Goal: Task Accomplishment & Management: Manage account settings

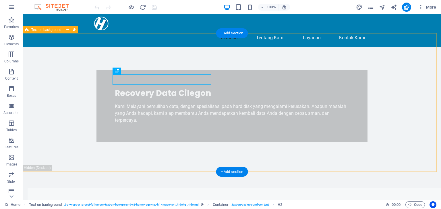
click at [286, 106] on div "Recovery Data Cilegon Kami Melayani pemulihan data, dengan spesialisasi pada ha…" at bounding box center [232, 106] width 418 height 118
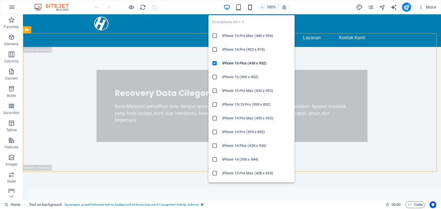
click at [252, 8] on icon "button" at bounding box center [249, 7] width 7 height 7
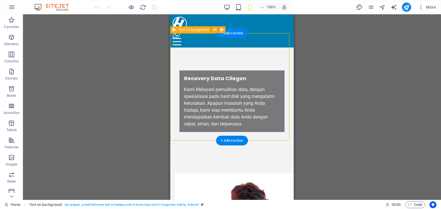
click at [280, 127] on div "Recovery Data Cilegon Kami Melayani pemulihan data, dengan spesialisasi pada ha…" at bounding box center [231, 102] width 123 height 108
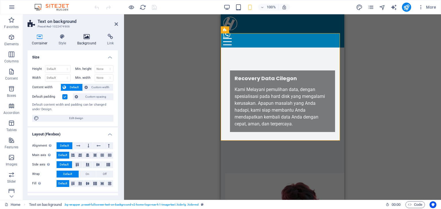
click at [90, 37] on icon at bounding box center [87, 37] width 28 height 6
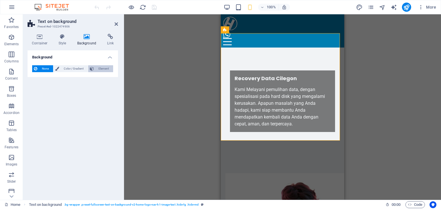
click at [106, 68] on span "Element" at bounding box center [104, 68] width 16 height 7
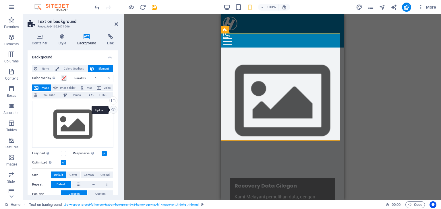
click at [115, 108] on div "Upload" at bounding box center [112, 110] width 9 height 9
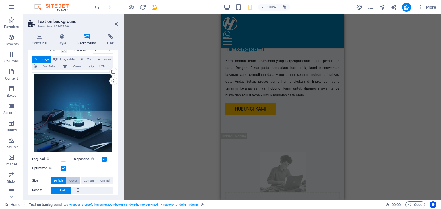
scroll to position [57, 0]
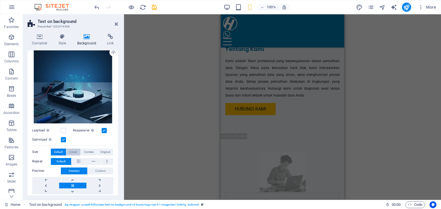
click at [74, 153] on span "Cover" at bounding box center [72, 152] width 7 height 7
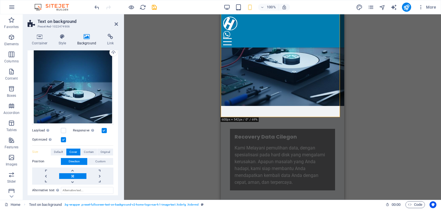
scroll to position [0, 0]
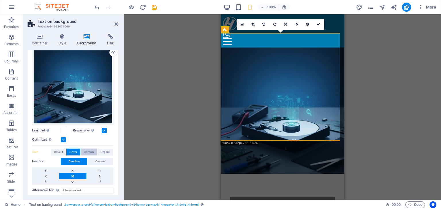
click at [89, 151] on span "Contain" at bounding box center [89, 152] width 10 height 7
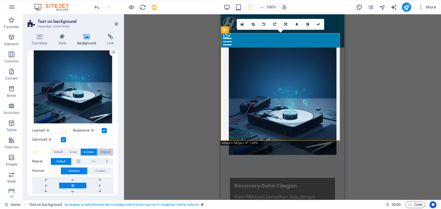
click at [103, 149] on span "Original" at bounding box center [104, 152] width 9 height 7
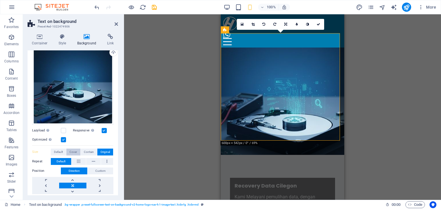
click at [75, 151] on span "Cover" at bounding box center [72, 152] width 7 height 7
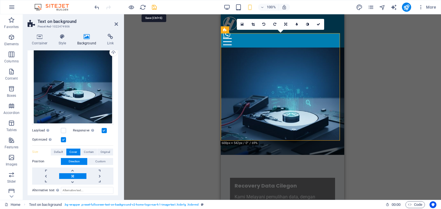
click at [154, 7] on icon "save" at bounding box center [154, 7] width 7 height 7
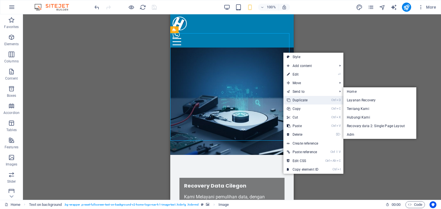
click at [318, 98] on link "Ctrl D Duplicate" at bounding box center [302, 100] width 38 height 9
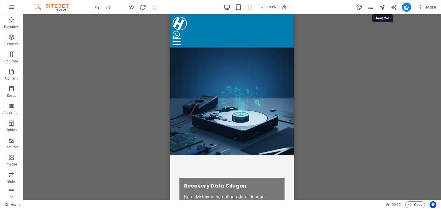
click at [382, 6] on icon "navigator" at bounding box center [382, 7] width 7 height 7
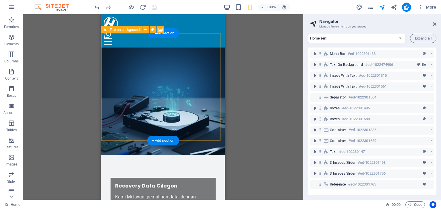
click at [218, 48] on figure at bounding box center [162, 102] width 123 height 108
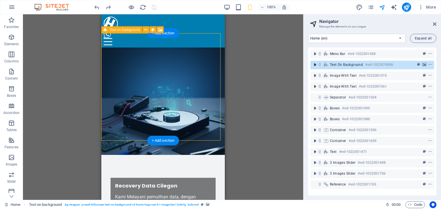
click at [317, 66] on icon "toggle-expand" at bounding box center [315, 65] width 6 height 6
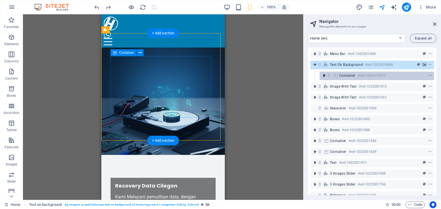
click at [323, 77] on icon "toggle-expand" at bounding box center [324, 76] width 6 height 6
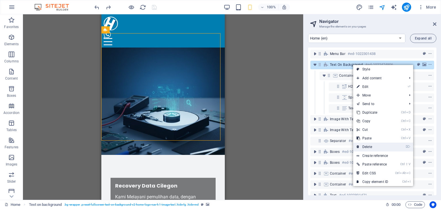
click at [371, 145] on link "⌦ Delete" at bounding box center [372, 147] width 38 height 9
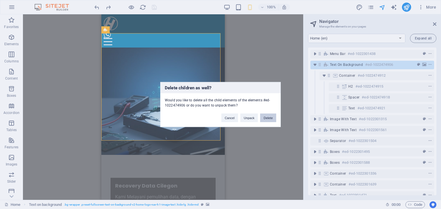
click at [270, 115] on button "Delete" at bounding box center [268, 118] width 16 height 9
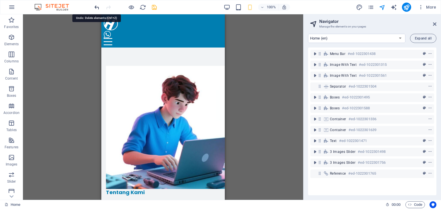
click at [98, 8] on icon "undo" at bounding box center [97, 7] width 7 height 7
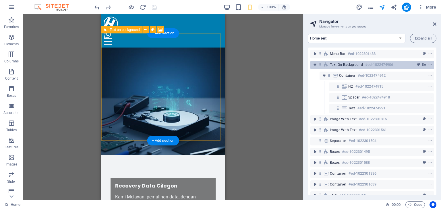
click at [341, 68] on div "Text on background #ed-1022474906" at bounding box center [367, 64] width 75 height 7
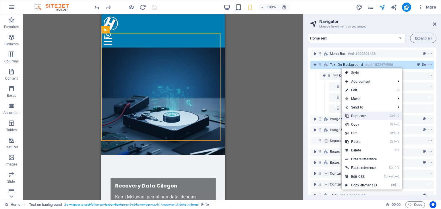
click at [365, 116] on link "Ctrl D Duplicate" at bounding box center [361, 116] width 38 height 9
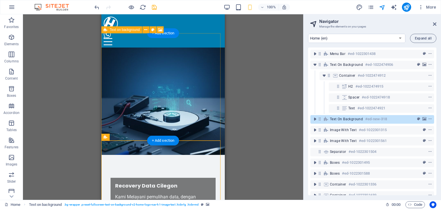
click at [213, 131] on figure at bounding box center [162, 102] width 123 height 108
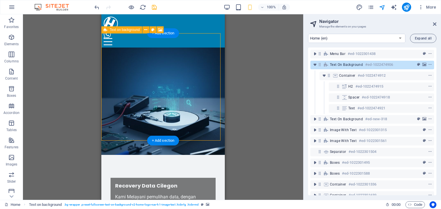
click at [199, 127] on figure at bounding box center [162, 102] width 123 height 108
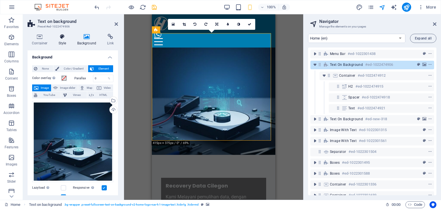
click at [65, 39] on icon at bounding box center [62, 37] width 16 height 6
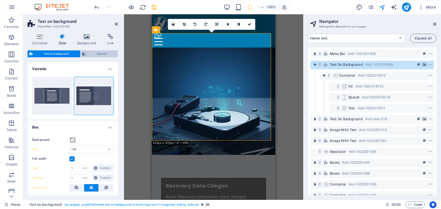
click at [98, 52] on span "Element" at bounding box center [102, 54] width 28 height 7
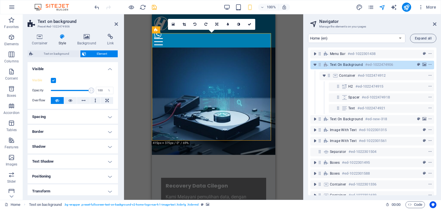
click at [53, 79] on label at bounding box center [53, 80] width 5 height 5
click at [0, 0] on input "Visible" at bounding box center [0, 0] width 0 height 0
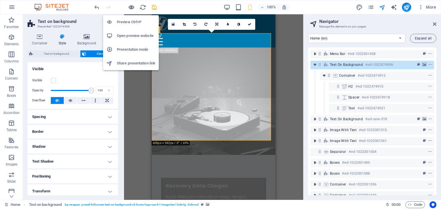
click at [131, 7] on icon "button" at bounding box center [131, 7] width 7 height 7
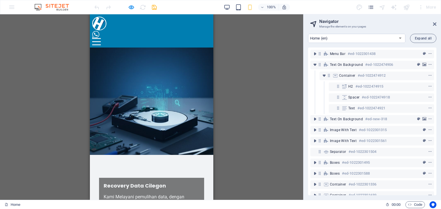
click at [222, 5] on div "100% More" at bounding box center [265, 7] width 345 height 9
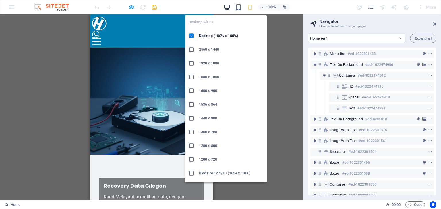
click at [224, 5] on icon "button" at bounding box center [227, 7] width 7 height 7
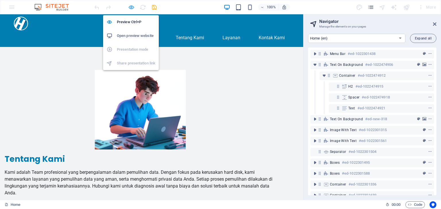
click at [132, 7] on icon "button" at bounding box center [131, 7] width 7 height 7
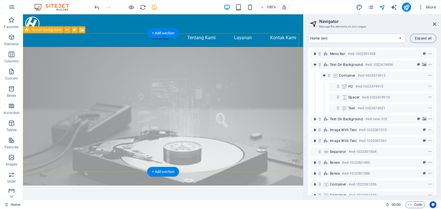
click at [247, 47] on figure at bounding box center [163, 116] width 280 height 139
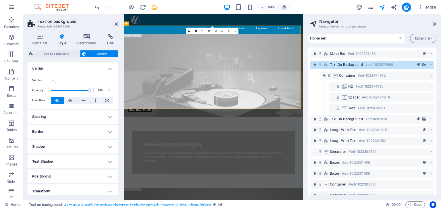
click at [55, 80] on label at bounding box center [53, 80] width 5 height 5
click at [0, 0] on input "Visible" at bounding box center [0, 0] width 0 height 0
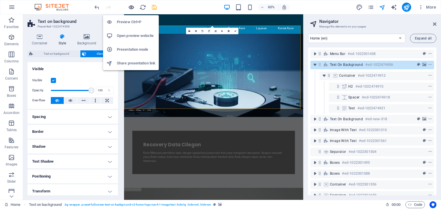
click at [131, 7] on icon "button" at bounding box center [131, 7] width 7 height 7
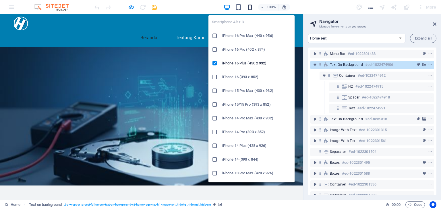
click at [247, 6] on icon "button" at bounding box center [249, 7] width 7 height 7
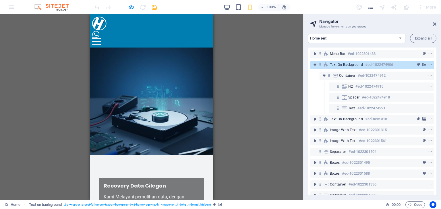
click at [193, 48] on div at bounding box center [151, 102] width 123 height 108
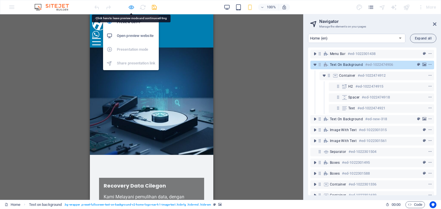
click at [133, 7] on icon "button" at bounding box center [131, 7] width 7 height 7
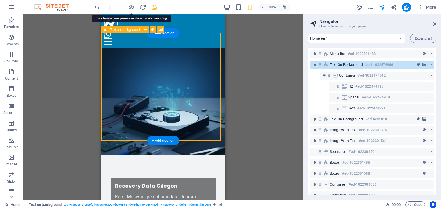
click at [187, 48] on figure at bounding box center [162, 102] width 123 height 108
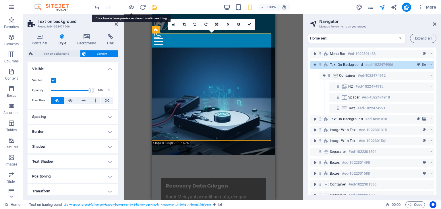
click at [55, 80] on label at bounding box center [53, 80] width 5 height 5
click at [0, 0] on input "Visible" at bounding box center [0, 0] width 0 height 0
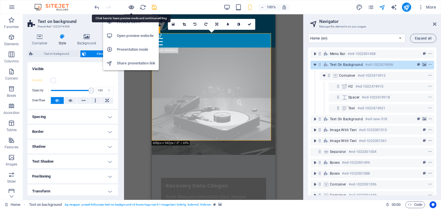
click at [129, 6] on icon "button" at bounding box center [131, 7] width 7 height 7
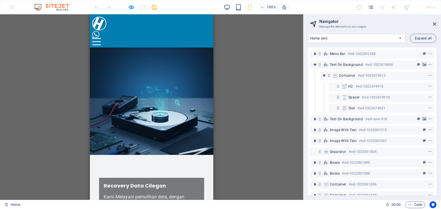
click at [101, 38] on div at bounding box center [96, 41] width 9 height 7
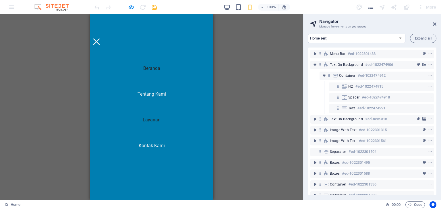
click at [149, 122] on link "Layanan" at bounding box center [151, 120] width 27 height 14
select select "18326778-en"
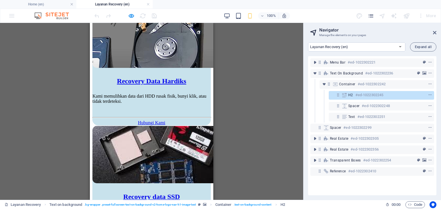
scroll to position [557, 0]
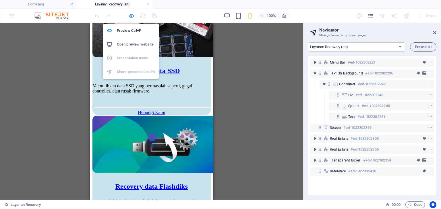
click at [134, 16] on icon "button" at bounding box center [131, 16] width 7 height 7
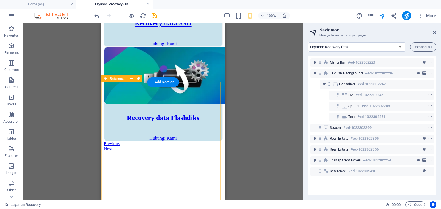
scroll to position [1056, 0]
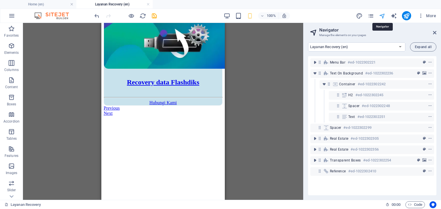
click at [381, 14] on icon "navigator" at bounding box center [382, 16] width 7 height 7
click at [371, 15] on icon "pages" at bounding box center [370, 16] width 7 height 7
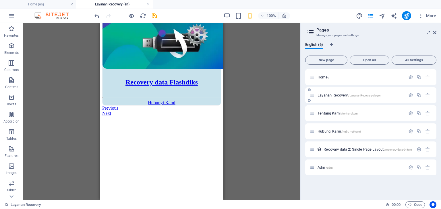
click at [337, 93] on div "Layanan Recovery /LayananRecovarycilegon" at bounding box center [358, 95] width 96 height 7
click at [332, 94] on span "Layanan Recovery /LayananRecovarycilegon" at bounding box center [349, 95] width 64 height 4
click at [325, 114] on span "Tentang Kami /tentangkami" at bounding box center [337, 113] width 41 height 4
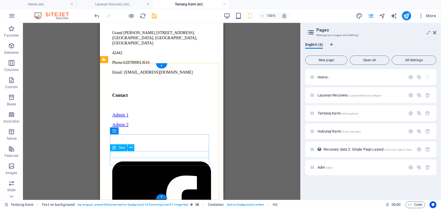
scroll to position [1713, 0]
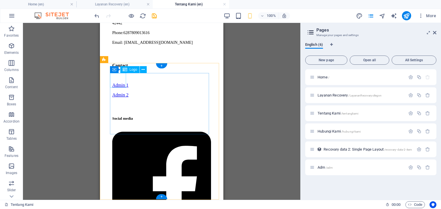
select select "px"
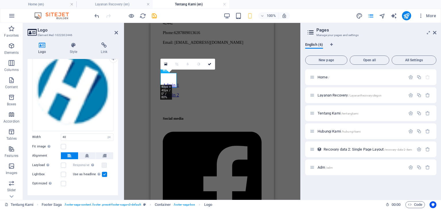
scroll to position [42, 0]
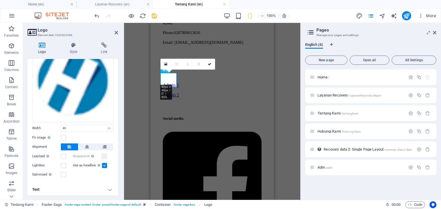
click at [67, 187] on h4 "Text" at bounding box center [73, 190] width 90 height 14
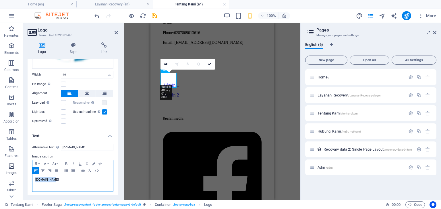
drag, startPoint x: 67, startPoint y: 178, endPoint x: 3, endPoint y: 172, distance: 64.0
click at [5, 172] on section "Favorites Elements Columns Content Boxes Accordion Tables Features Images Slide…" at bounding box center [150, 111] width 300 height 177
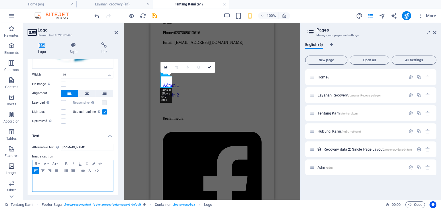
scroll to position [1710, 0]
click at [138, 118] on div "H2 Text on background Container Image with text Container Image with text Image…" at bounding box center [212, 111] width 176 height 177
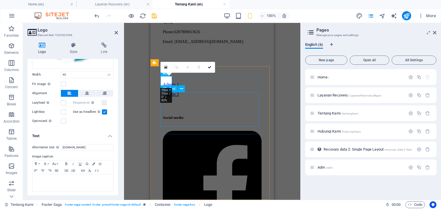
click at [189, 15] on span "Grand [PERSON_NAME] [STREET_ADDRESS]. [GEOGRAPHIC_DATA], [GEOGRAPHIC_DATA], [GE…" at bounding box center [205, 7] width 85 height 15
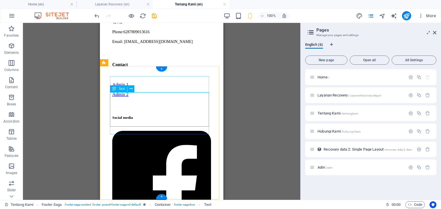
click at [112, 15] on span "Grand [PERSON_NAME] [STREET_ADDRESS]. [GEOGRAPHIC_DATA], [GEOGRAPHIC_DATA], [GE…" at bounding box center [154, 7] width 85 height 15
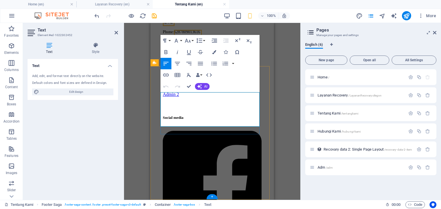
click at [163, 15] on span "Grand [PERSON_NAME] [STREET_ADDRESS]. [GEOGRAPHIC_DATA], [GEOGRAPHIC_DATA], [GE…" at bounding box center [205, 7] width 85 height 15
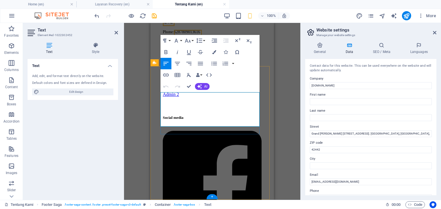
click at [163, 15] on span "Grand [PERSON_NAME] [STREET_ADDRESS]. [GEOGRAPHIC_DATA], [GEOGRAPHIC_DATA], [GE…" at bounding box center [205, 7] width 85 height 15
click at [291, 89] on div "Drag here to replace the existing content. Press “Ctrl” if you want to create a…" at bounding box center [212, 111] width 176 height 177
click at [383, 14] on icon "navigator" at bounding box center [382, 16] width 7 height 7
select select "18326781-en"
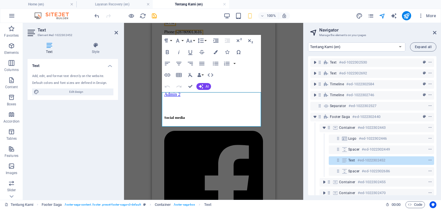
scroll to position [53, 0]
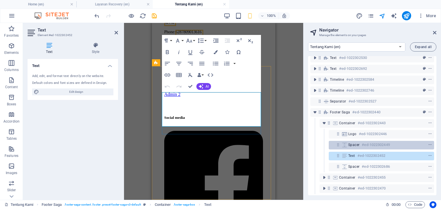
click at [348, 143] on span "Spacer" at bounding box center [353, 145] width 11 height 5
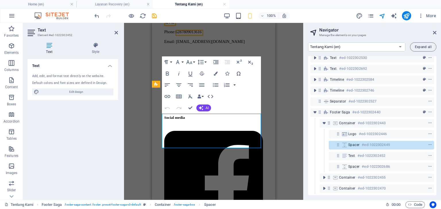
scroll to position [1689, 0]
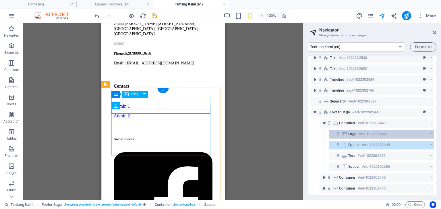
click at [350, 132] on span "Logo" at bounding box center [352, 134] width 8 height 5
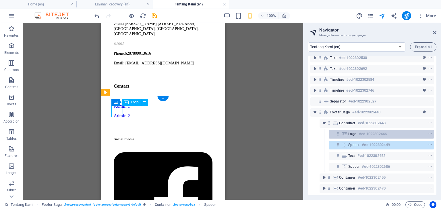
scroll to position [1681, 0]
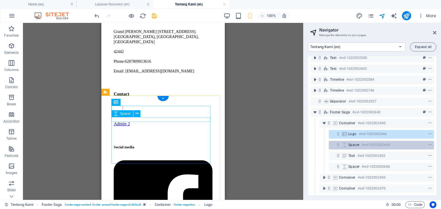
click at [348, 143] on span "Spacer" at bounding box center [353, 145] width 11 height 5
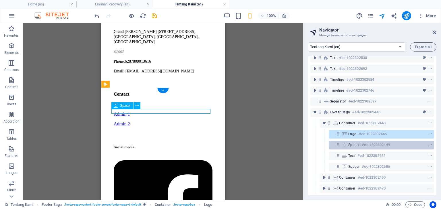
scroll to position [1689, 0]
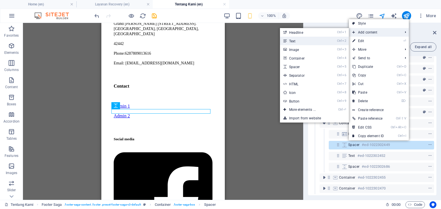
drag, startPoint x: 111, startPoint y: 39, endPoint x: 304, endPoint y: 43, distance: 192.9
click at [304, 43] on link "Ctrl 2 Text" at bounding box center [303, 41] width 47 height 9
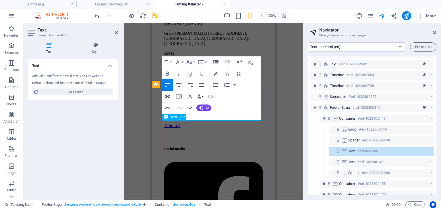
click at [199, 75] on div "Grand Sutera Cilegon No.16 Blok B5, Lebakdenok, Kec. Citangkil, Kota Cilegon, B…" at bounding box center [213, 53] width 99 height 45
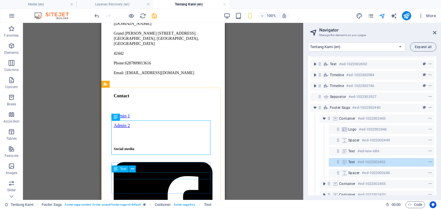
click at [137, 173] on div "Text" at bounding box center [125, 169] width 28 height 7
click at [138, 26] on div "[DOMAIN_NAME]" at bounding box center [163, 23] width 99 height 5
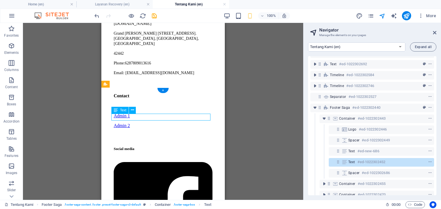
click at [138, 26] on div "[DOMAIN_NAME]" at bounding box center [163, 23] width 99 height 5
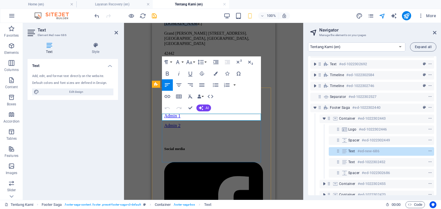
drag, startPoint x: 191, startPoint y: 116, endPoint x: 163, endPoint y: 117, distance: 27.3
click at [164, 26] on p "[DOMAIN_NAME]" at bounding box center [213, 23] width 99 height 5
click at [168, 72] on icon "button" at bounding box center [167, 73] width 7 height 7
click at [171, 63] on button "Paragraph Format" at bounding box center [167, 62] width 11 height 11
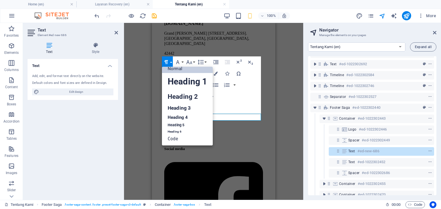
scroll to position [5, 0]
click at [171, 63] on button "Paragraph Format" at bounding box center [167, 62] width 11 height 11
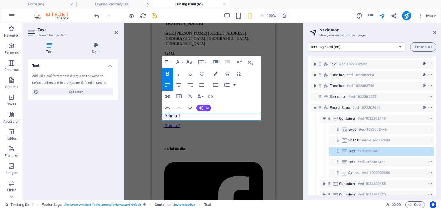
click at [171, 62] on button "Paragraph Format" at bounding box center [167, 62] width 11 height 11
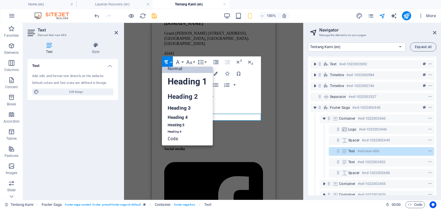
click at [171, 62] on button "Paragraph Format" at bounding box center [167, 62] width 11 height 11
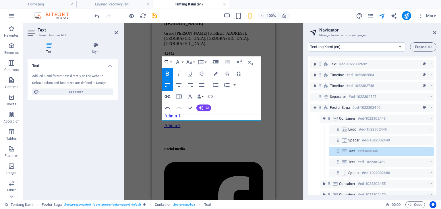
click at [171, 62] on button "Paragraph Format" at bounding box center [167, 62] width 11 height 11
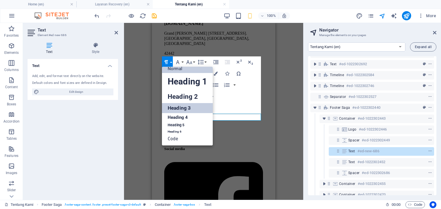
click at [172, 108] on link "Heading 3" at bounding box center [187, 108] width 51 height 10
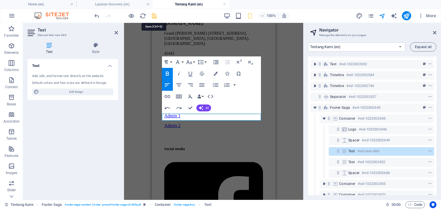
drag, startPoint x: 154, startPoint y: 15, endPoint x: 32, endPoint y: 53, distance: 127.5
click at [154, 15] on icon "save" at bounding box center [154, 16] width 7 height 7
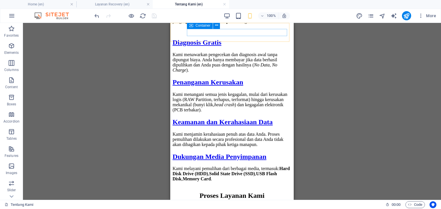
scroll to position [1029, 0]
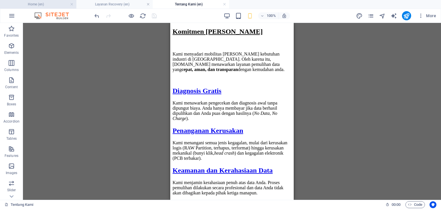
click at [51, 4] on h4 "Home (en)" at bounding box center [38, 4] width 76 height 6
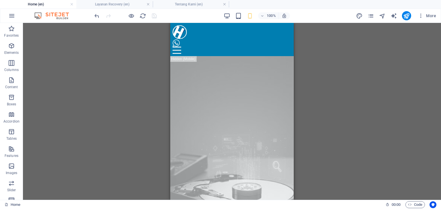
scroll to position [0, 0]
click at [282, 47] on div at bounding box center [231, 50] width 119 height 7
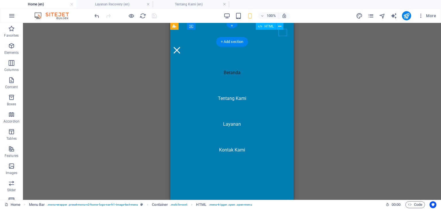
click at [181, 47] on div at bounding box center [176, 50] width 9 height 7
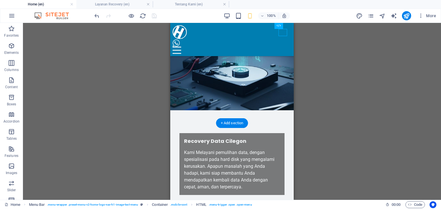
scroll to position [287, 0]
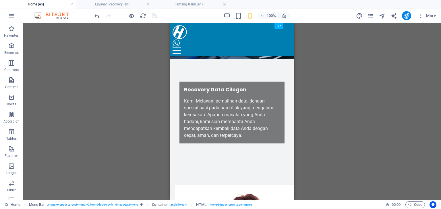
click at [406, 16] on icon "publish" at bounding box center [406, 16] width 7 height 7
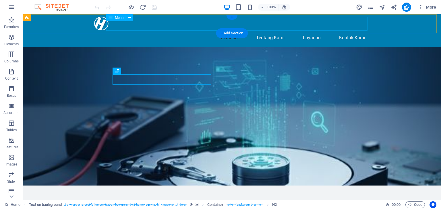
click at [354, 31] on nav "Beranda Tentang Kami Layanan Kontak Kami" at bounding box center [231, 38] width 275 height 14
select select
select select "2"
select select
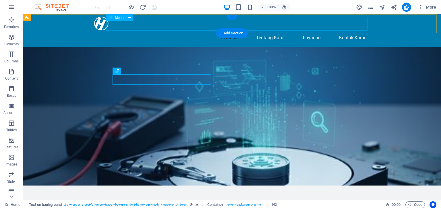
select select "1"
select select
select select "3"
select select
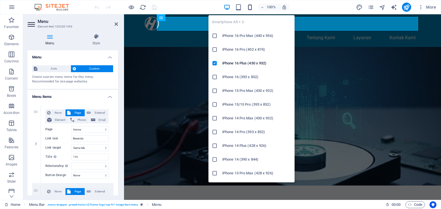
click at [250, 8] on icon "button" at bounding box center [249, 7] width 7 height 7
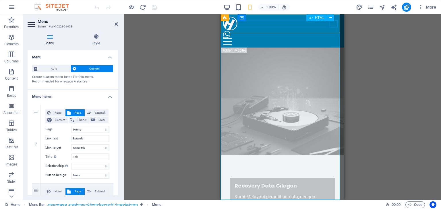
click at [333, 38] on div at bounding box center [282, 41] width 119 height 7
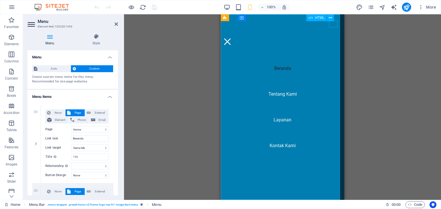
click at [232, 38] on div at bounding box center [227, 41] width 9 height 7
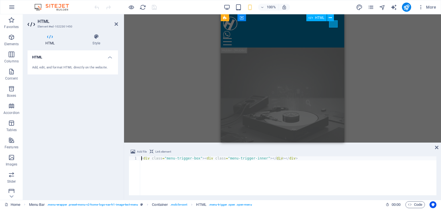
click at [333, 38] on div at bounding box center [282, 41] width 119 height 7
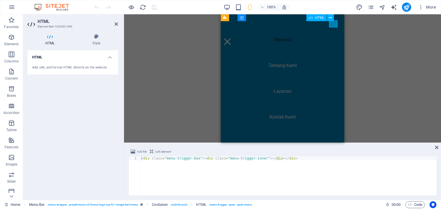
click at [232, 38] on div at bounding box center [227, 41] width 9 height 7
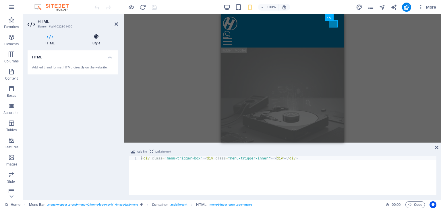
click at [102, 39] on icon at bounding box center [96, 37] width 43 height 6
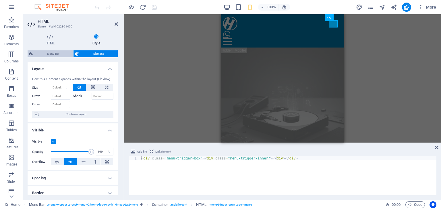
click at [64, 55] on span "Menu Bar" at bounding box center [53, 54] width 37 height 7
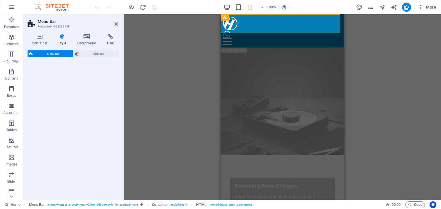
select select "rem"
select select "preset-menu-v2-home-logo-nav-h1-image-text-menu"
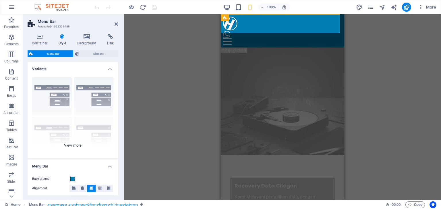
click at [77, 145] on div "Border Centered Default Fixed Loki Trigger Wide XXL" at bounding box center [73, 116] width 90 height 86
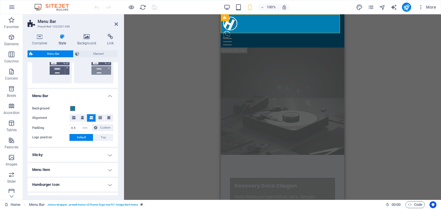
scroll to position [172, 0]
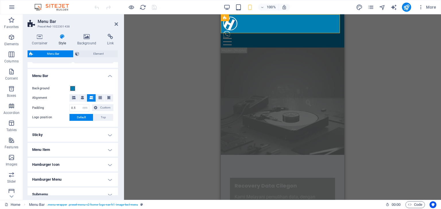
click at [80, 132] on h4 "Sticky" at bounding box center [73, 135] width 90 height 14
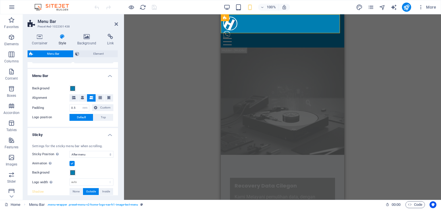
click at [80, 132] on h4 "Sticky" at bounding box center [73, 133] width 90 height 10
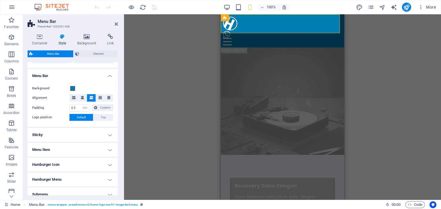
scroll to position [201, 0]
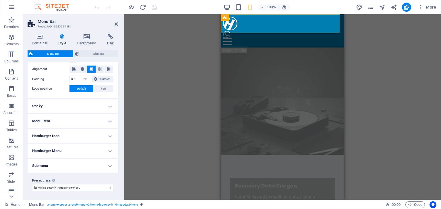
click at [92, 151] on h4 "Hamburger Menu" at bounding box center [73, 151] width 90 height 14
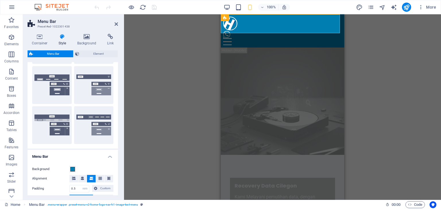
scroll to position [57, 0]
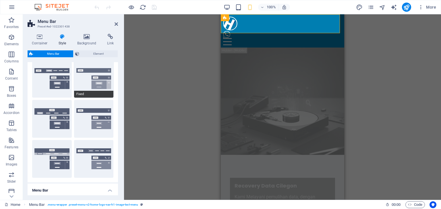
click at [101, 82] on button "Fixed" at bounding box center [94, 79] width 40 height 38
type input "1"
type input "80"
type input "0.8"
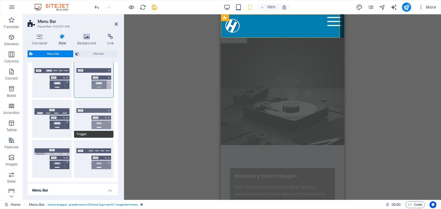
click at [91, 121] on button "Trigger" at bounding box center [94, 119] width 40 height 38
type input "100"
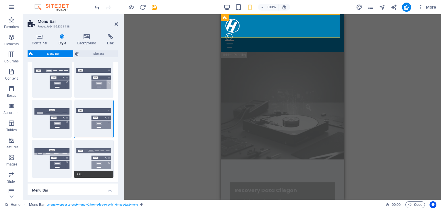
click at [93, 156] on button "XXL" at bounding box center [94, 159] width 40 height 38
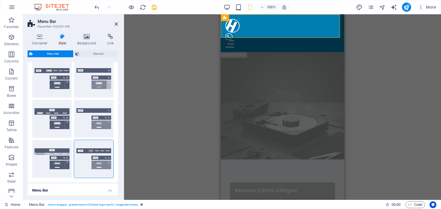
type input "0.3"
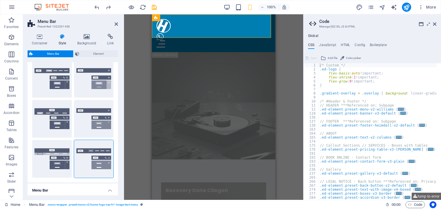
click at [288, 65] on div "H2 Text on background Container Menu Menu Bar Logo HTML Container Text" at bounding box center [213, 107] width 179 height 186
click at [249, 187] on div "Recovery Data Cilegon" at bounding box center [214, 190] width 96 height 7
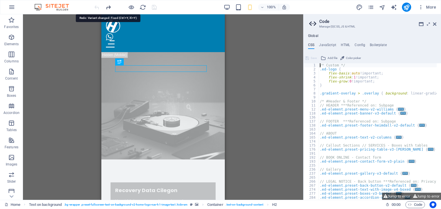
click at [110, 7] on icon "redo" at bounding box center [108, 7] width 7 height 7
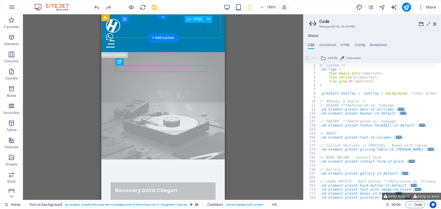
click at [213, 40] on div at bounding box center [163, 43] width 114 height 7
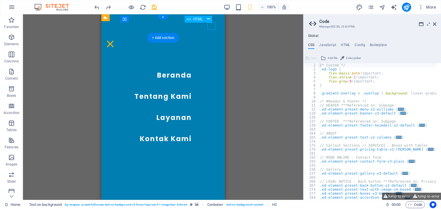
click at [114, 40] on div at bounding box center [110, 43] width 9 height 7
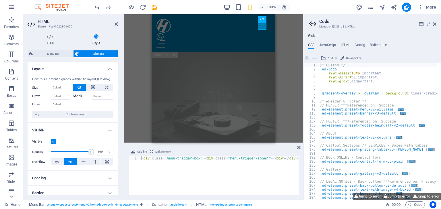
click at [54, 49] on div "HTML Style HTML Add, edit, and format HTML directly on the website. Menu Bar El…" at bounding box center [73, 115] width 90 height 162
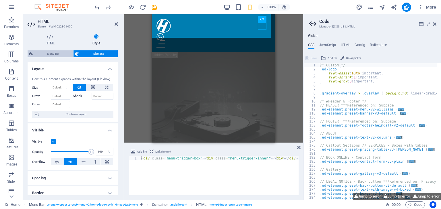
click at [54, 52] on span "Menu Bar" at bounding box center [53, 54] width 37 height 7
select select "rem"
select select "%"
select select "rem"
select select "preset-menu-v2-home-logo-nav-h1-image-text-menu"
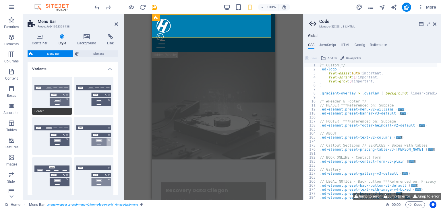
click at [55, 100] on button "Border" at bounding box center [52, 96] width 40 height 38
type input "100"
type input "0.3"
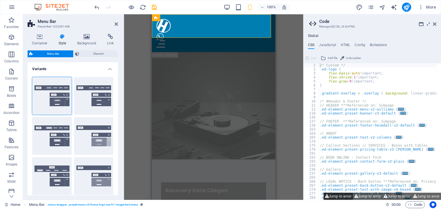
click at [340, 196] on button "Jump to error" at bounding box center [337, 196] width 29 height 7
type textarea "$menu-animation-duration: 0.3s,"
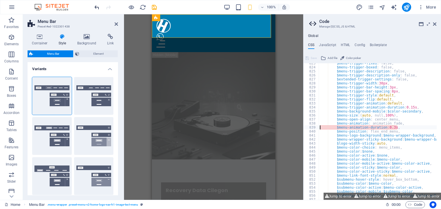
click at [98, 6] on icon "undo" at bounding box center [97, 7] width 7 height 7
type input "80"
type input "0.8"
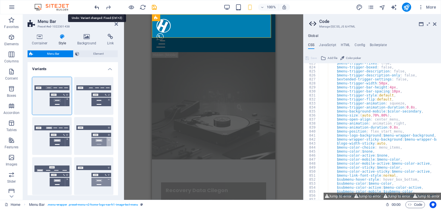
click at [95, 6] on icon "undo" at bounding box center [97, 7] width 7 height 7
type input "0.5"
type input "100"
type input "0.3"
click at [95, 6] on div at bounding box center [125, 7] width 64 height 9
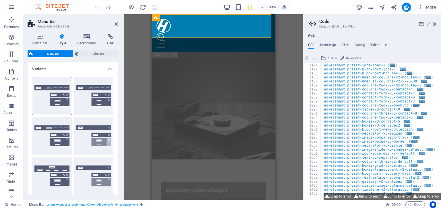
scroll to position [406, 0]
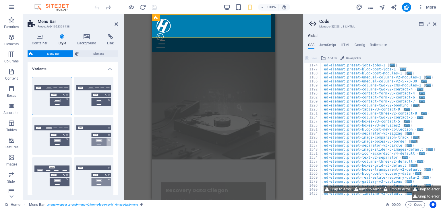
type textarea "/* Custom */"
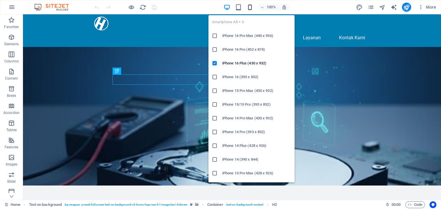
click at [248, 7] on icon "button" at bounding box center [249, 7] width 7 height 7
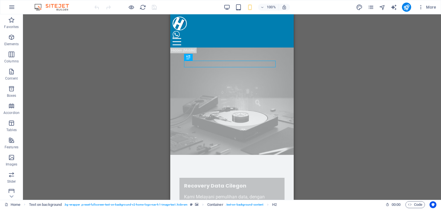
click at [117, 139] on div "Drag here to replace the existing content. Press “Ctrl” if you want to create a…" at bounding box center [232, 107] width 418 height 186
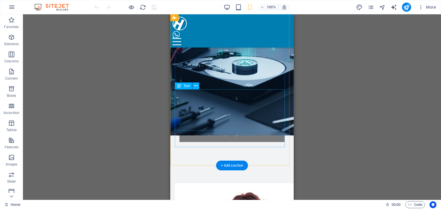
scroll to position [258, 0]
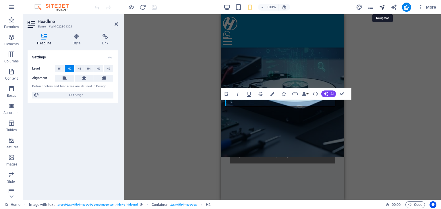
click at [381, 7] on icon "navigator" at bounding box center [382, 7] width 7 height 7
click at [381, 5] on icon "navigator" at bounding box center [382, 7] width 7 height 7
click at [383, 6] on icon "navigator" at bounding box center [382, 7] width 7 height 7
click at [373, 7] on icon "pages" at bounding box center [370, 7] width 7 height 7
click at [168, 53] on div "Text on background H2 Text on background Container Menu Bar Menu Text Image wit…" at bounding box center [282, 107] width 317 height 186
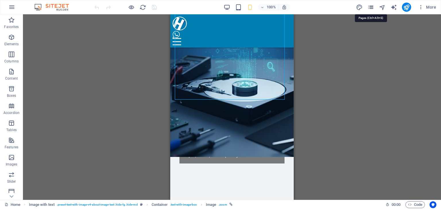
click at [373, 7] on icon "pages" at bounding box center [370, 7] width 7 height 7
click at [382, 6] on icon "navigator" at bounding box center [382, 7] width 7 height 7
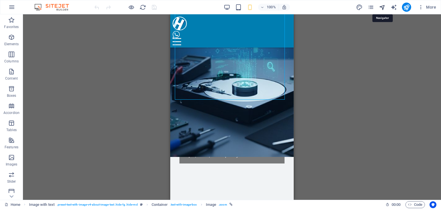
click at [382, 6] on icon "navigator" at bounding box center [382, 7] width 7 height 7
click at [382, 7] on icon "navigator" at bounding box center [382, 7] width 7 height 7
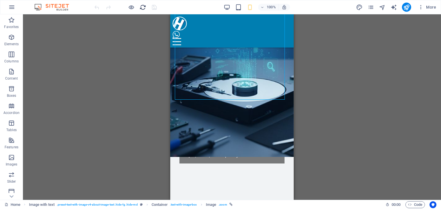
click at [141, 6] on icon "reload" at bounding box center [142, 7] width 7 height 7
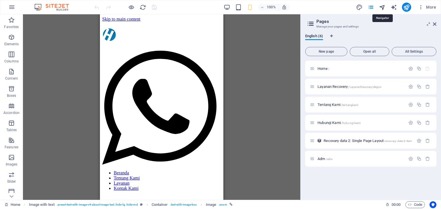
scroll to position [0, 0]
click at [383, 6] on icon "navigator" at bounding box center [382, 7] width 7 height 7
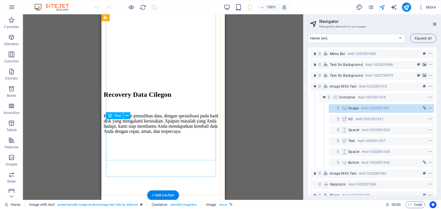
scroll to position [258, 0]
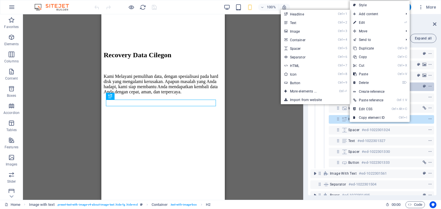
drag, startPoint x: 310, startPoint y: 47, endPoint x: 336, endPoint y: 88, distance: 47.9
click at [310, 47] on link "Ctrl 5 Spacer" at bounding box center [304, 48] width 47 height 9
select select "px"
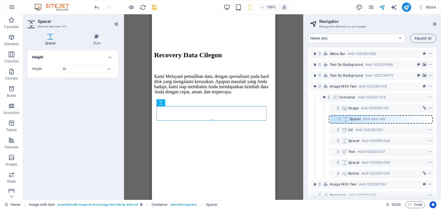
drag, startPoint x: 339, startPoint y: 130, endPoint x: 340, endPoint y: 118, distance: 12.4
click at [340, 118] on div "Menu Bar #ed-1022301438 Text on background #ed-1022474906 Text on background #e…" at bounding box center [372, 122] width 128 height 148
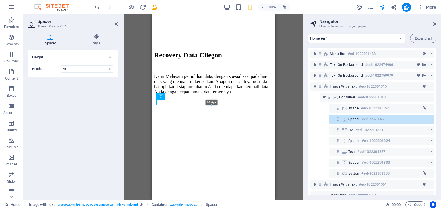
drag, startPoint x: 210, startPoint y: 114, endPoint x: 210, endPoint y: 106, distance: 8.0
click at [210, 106] on div at bounding box center [211, 105] width 109 height 2
type input "18"
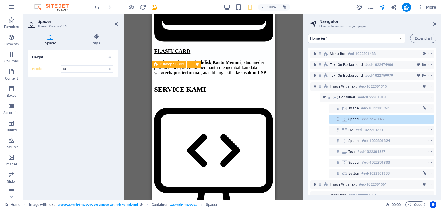
scroll to position [1759, 0]
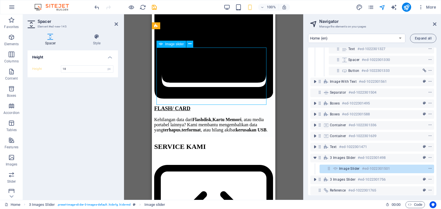
scroll to position [109, 0]
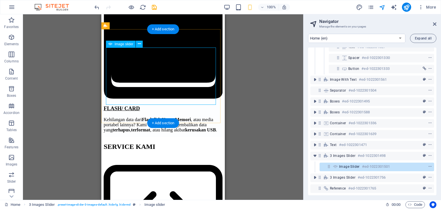
select select "px"
select select "ms"
select select "s"
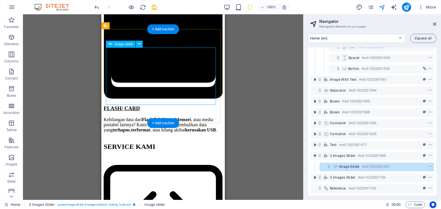
select select "progressive"
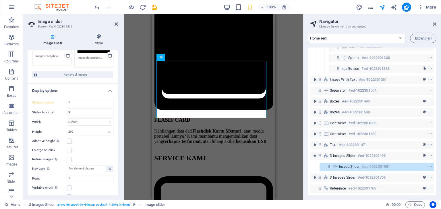
scroll to position [1740, 0]
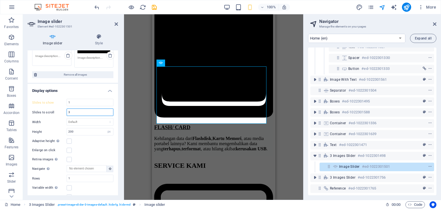
drag, startPoint x: 79, startPoint y: 110, endPoint x: 67, endPoint y: 110, distance: 12.1
click at [67, 110] on div "3" at bounding box center [90, 112] width 47 height 7
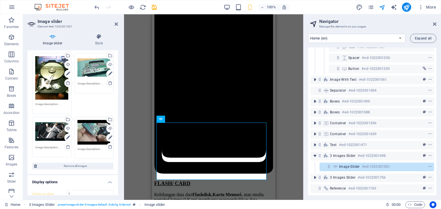
scroll to position [32, 0]
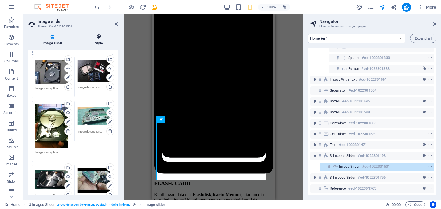
type input "7"
click at [102, 35] on icon at bounding box center [99, 37] width 38 height 6
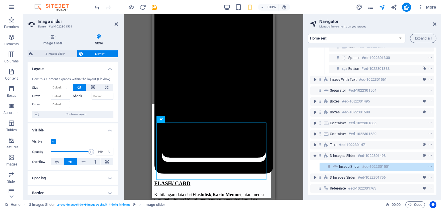
click at [61, 53] on span "3 Images Slider" at bounding box center [55, 54] width 40 height 7
select select "rem"
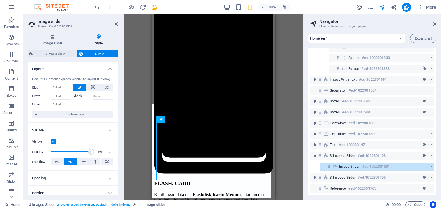
select select "px"
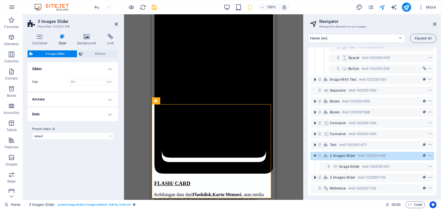
click at [78, 100] on h4 "Arrows" at bounding box center [73, 100] width 90 height 14
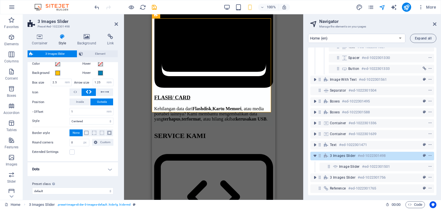
scroll to position [68, 0]
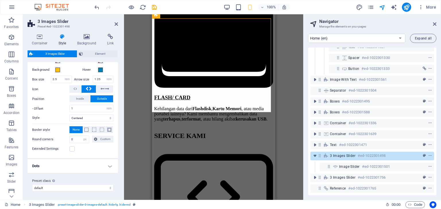
click at [99, 170] on h4 "Dots" at bounding box center [73, 167] width 90 height 14
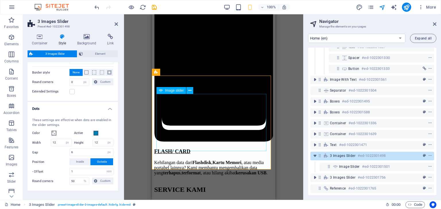
scroll to position [1713, 0]
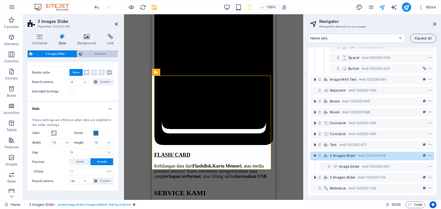
click at [91, 51] on span "Element" at bounding box center [101, 54] width 32 height 7
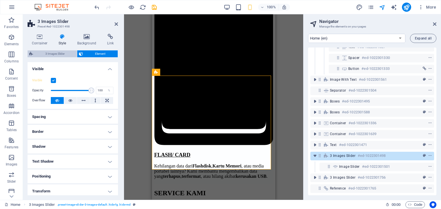
click at [61, 52] on span "3 Images Slider" at bounding box center [55, 54] width 40 height 7
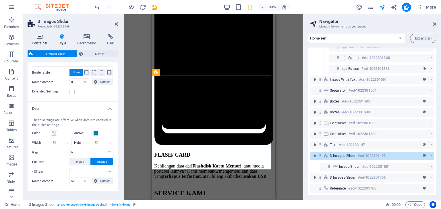
click at [42, 40] on h4 "Container" at bounding box center [41, 40] width 27 height 12
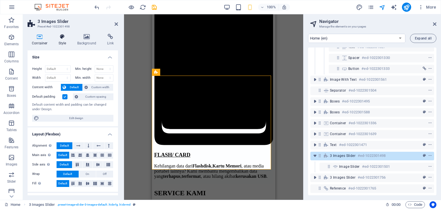
click at [62, 40] on h4 "Style" at bounding box center [63, 40] width 19 height 12
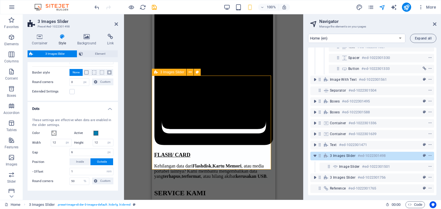
click at [338, 154] on span "3 Images Slider" at bounding box center [343, 156] width 26 height 5
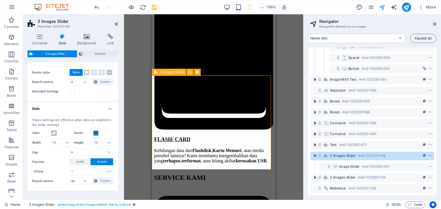
click at [338, 154] on span "3 Images Slider" at bounding box center [343, 156] width 26 height 5
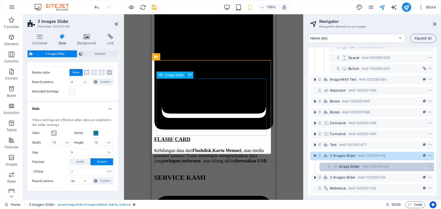
click at [342, 165] on span "Image slider" at bounding box center [349, 167] width 21 height 5
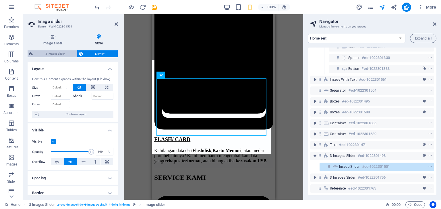
click at [61, 51] on span "3 Images Slider" at bounding box center [55, 54] width 40 height 7
select select "rem"
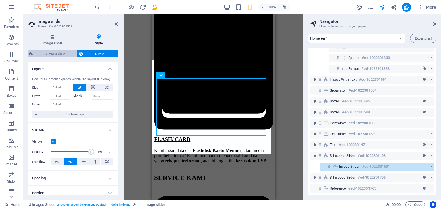
select select "px"
select select "rem"
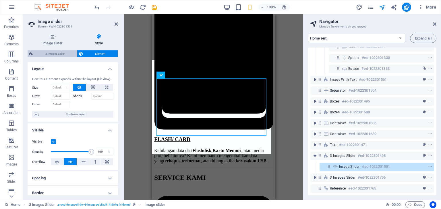
select select "%"
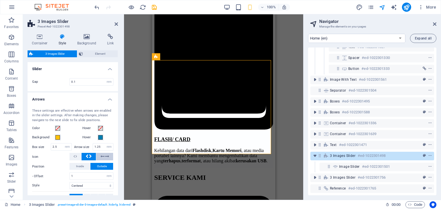
click at [108, 156] on button at bounding box center [104, 156] width 17 height 7
click at [91, 156] on icon at bounding box center [90, 156] width 3 height 7
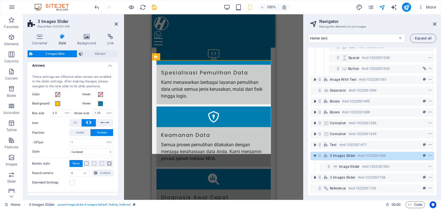
scroll to position [0, 0]
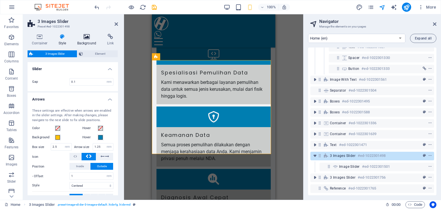
click at [82, 40] on h4 "Background" at bounding box center [88, 40] width 30 height 12
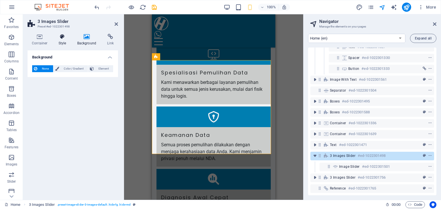
click at [66, 40] on h4 "Style" at bounding box center [63, 40] width 19 height 12
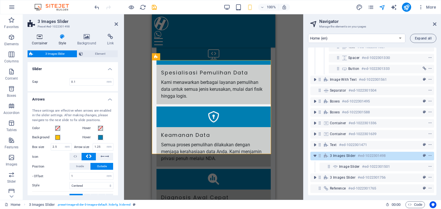
click at [43, 42] on h4 "Container" at bounding box center [41, 40] width 27 height 12
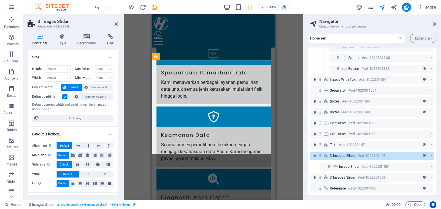
scroll to position [77, 0]
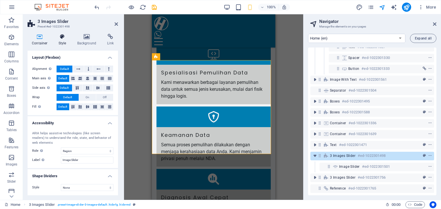
click at [67, 39] on icon at bounding box center [62, 37] width 16 height 6
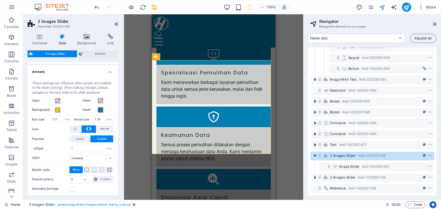
scroll to position [0, 0]
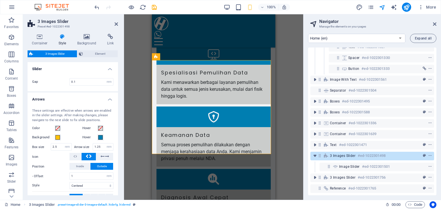
click at [110, 98] on h4 "Arrows" at bounding box center [73, 98] width 90 height 10
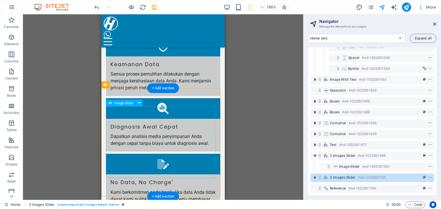
scroll to position [1814, 0]
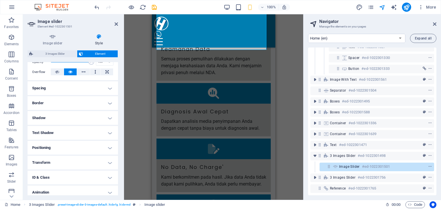
scroll to position [109, 0]
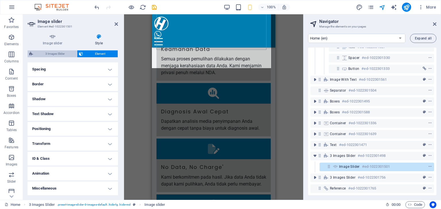
click at [59, 52] on span "3 Images Slider" at bounding box center [55, 54] width 40 height 7
select select "rem"
select select "px"
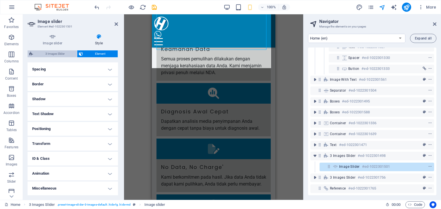
select select "rem"
select select "%"
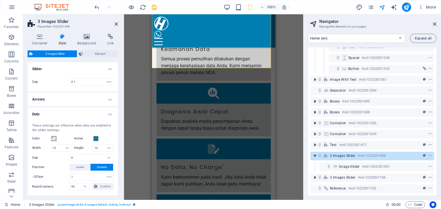
scroll to position [23, 0]
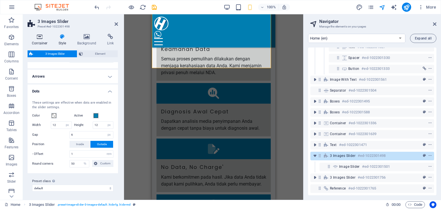
click at [46, 38] on icon at bounding box center [40, 37] width 24 height 6
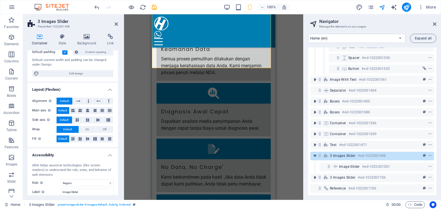
scroll to position [77, 0]
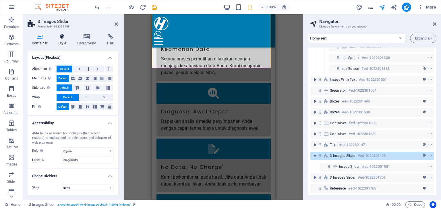
click at [66, 38] on icon at bounding box center [62, 37] width 16 height 6
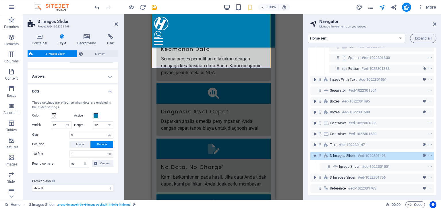
click at [82, 73] on h4 "Arrows" at bounding box center [73, 77] width 90 height 14
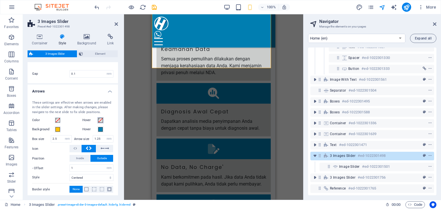
scroll to position [0, 0]
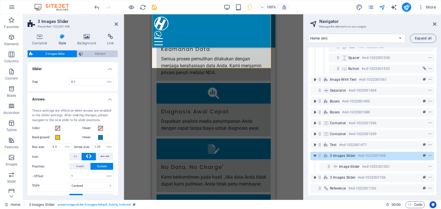
click at [96, 54] on span "Element" at bounding box center [101, 54] width 32 height 7
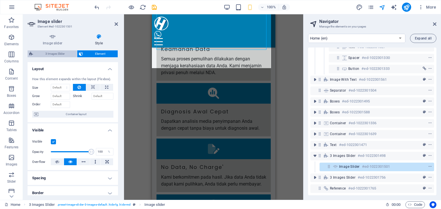
click at [59, 53] on span "3 Images Slider" at bounding box center [55, 54] width 40 height 7
select select "rem"
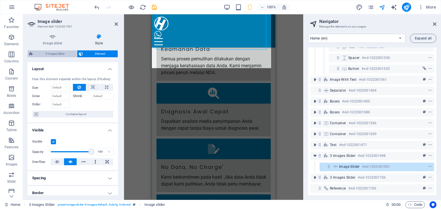
select select "px"
select select "rem"
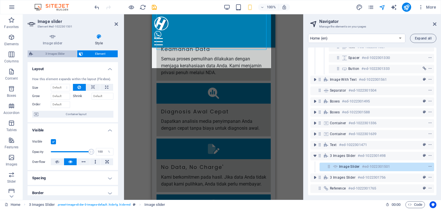
select select "%"
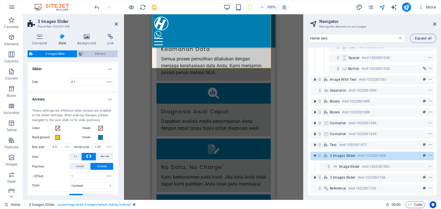
click at [94, 53] on span "Element" at bounding box center [101, 54] width 32 height 7
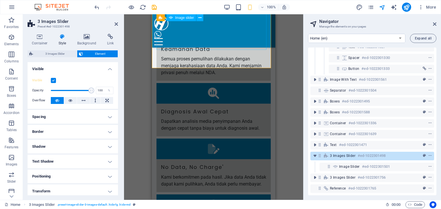
select select "px"
select select "ms"
select select "s"
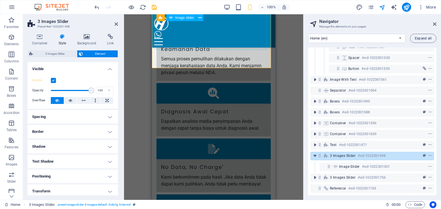
select select "progressive"
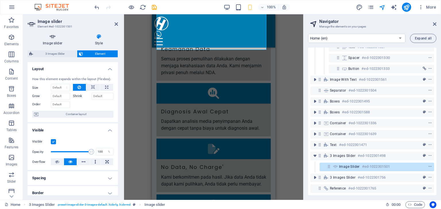
click at [49, 40] on h4 "Image slider" at bounding box center [54, 40] width 52 height 12
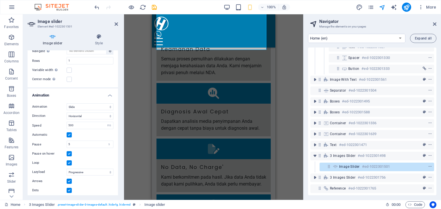
scroll to position [291, 0]
click at [95, 105] on select "Slide Fade" at bounding box center [90, 106] width 47 height 7
click at [92, 114] on select "Horizontal Vertical" at bounding box center [90, 115] width 47 height 7
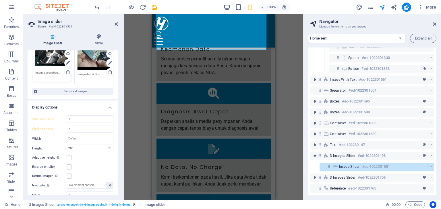
scroll to position [147, 0]
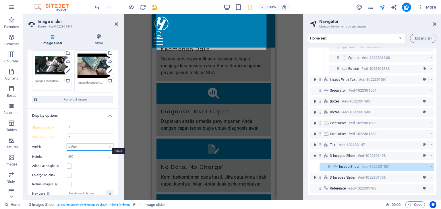
click at [86, 145] on select "Default px % rem em vw vh" at bounding box center [90, 147] width 46 height 7
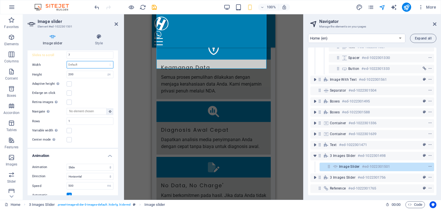
scroll to position [1795, 0]
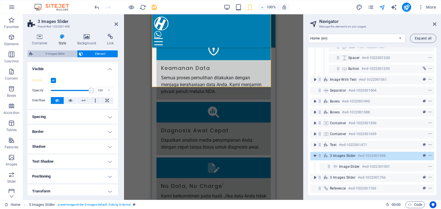
click at [63, 55] on span "3 Images Slider" at bounding box center [55, 54] width 40 height 7
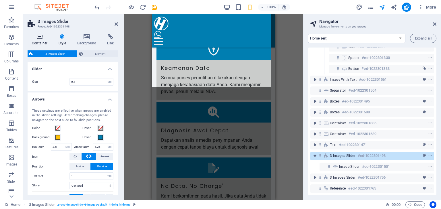
click at [41, 38] on icon at bounding box center [40, 37] width 24 height 6
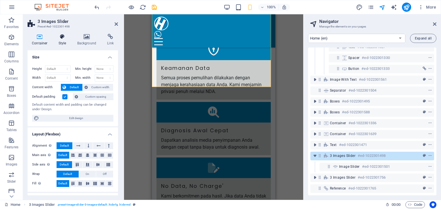
click at [70, 39] on h4 "Style" at bounding box center [63, 40] width 19 height 12
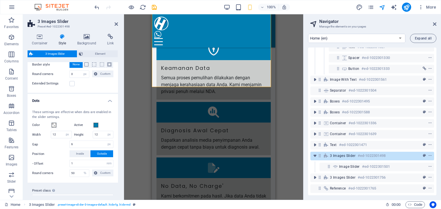
scroll to position [142, 0]
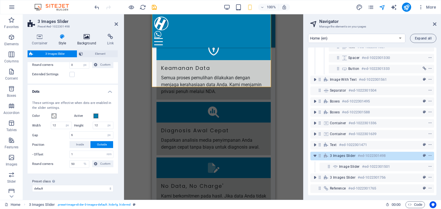
click at [94, 38] on icon at bounding box center [87, 37] width 28 height 6
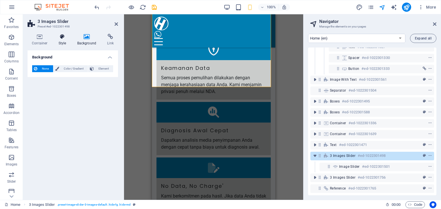
click at [69, 40] on h4 "Style" at bounding box center [63, 40] width 19 height 12
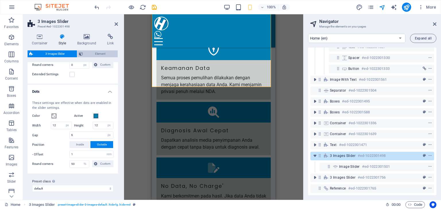
click at [90, 54] on span "Element" at bounding box center [101, 54] width 32 height 7
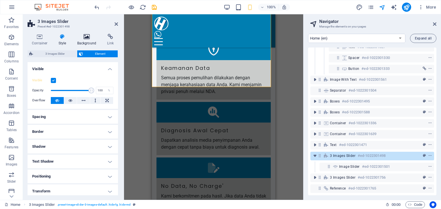
click at [86, 36] on icon at bounding box center [87, 37] width 28 height 6
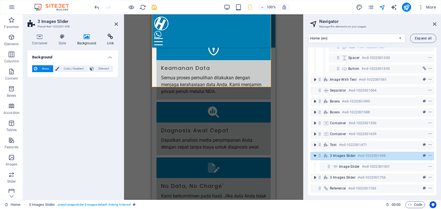
click at [110, 37] on icon at bounding box center [110, 37] width 15 height 6
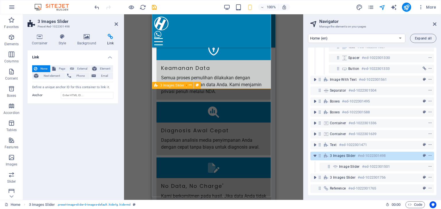
scroll to position [1738, 0]
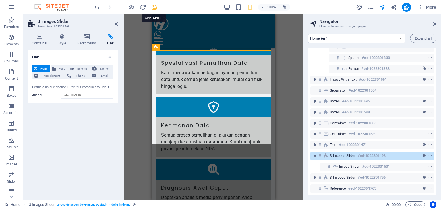
click at [154, 6] on icon "save" at bounding box center [154, 7] width 7 height 7
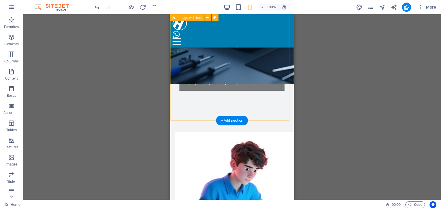
scroll to position [217, 0]
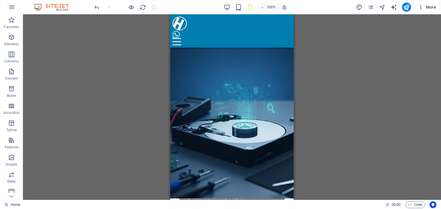
click at [427, 6] on span "More" at bounding box center [427, 7] width 18 height 6
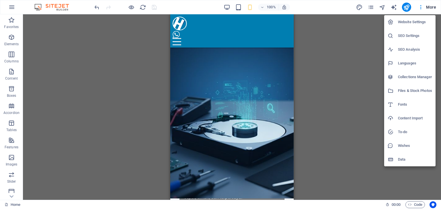
click at [403, 21] on h6 "Website Settings" at bounding box center [415, 22] width 34 height 7
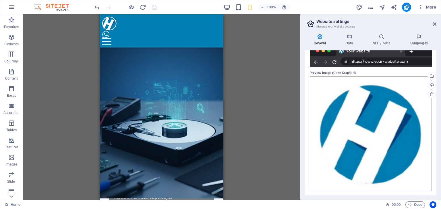
scroll to position [0, 0]
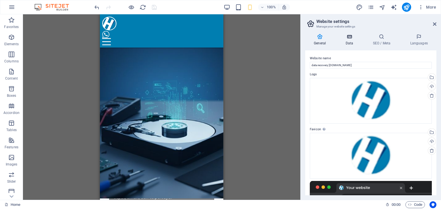
click at [350, 36] on icon at bounding box center [349, 37] width 25 height 6
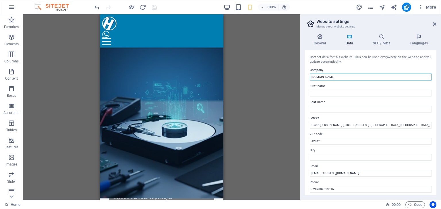
click at [313, 76] on input "[DOMAIN_NAME]" at bounding box center [371, 77] width 122 height 7
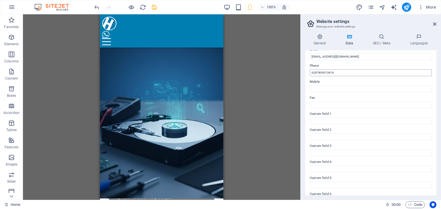
scroll to position [130, 0]
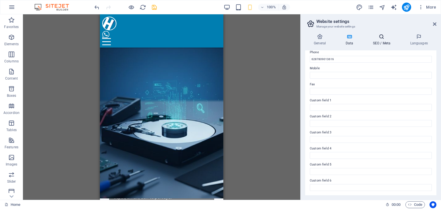
type input "[DOMAIN_NAME]"
click at [381, 36] on icon at bounding box center [381, 37] width 35 height 6
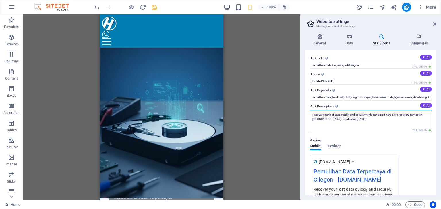
drag, startPoint x: 368, startPoint y: 121, endPoint x: 312, endPoint y: 113, distance: 56.6
click at [312, 113] on textarea "Recover your lost data quickly and securely with our expert hard drive recovery…" at bounding box center [371, 121] width 122 height 22
click at [429, 106] on button "AI" at bounding box center [426, 105] width 12 height 5
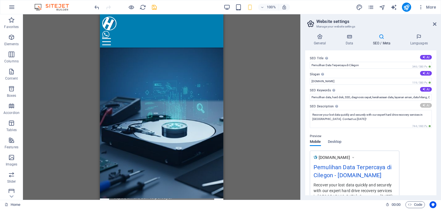
click at [420, 32] on div "General Data SEO / Meta Languages Website name data recovery [DOMAIN_NAME] Logo…" at bounding box center [370, 114] width 140 height 171
type textarea "Recover lost data quickly and securely in [GEOGRAPHIC_DATA]! Expert in HDD and …"
click at [419, 38] on icon at bounding box center [418, 37] width 35 height 6
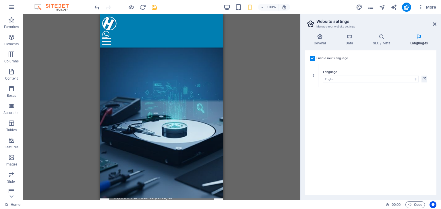
click at [315, 58] on div "Enable multilanguage To disable multilanguage delete all languages until only o…" at bounding box center [371, 58] width 122 height 7
click at [313, 58] on label at bounding box center [312, 58] width 5 height 5
click at [0, 0] on input "Enable multilanguage To disable multilanguage delete all languages until only o…" at bounding box center [0, 0] width 0 height 0
click at [155, 5] on icon "save" at bounding box center [154, 7] width 7 height 7
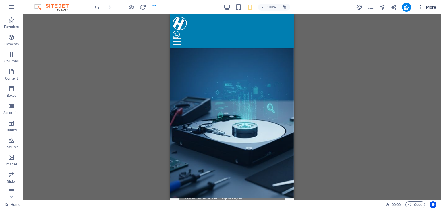
click at [430, 9] on span "More" at bounding box center [427, 7] width 18 height 6
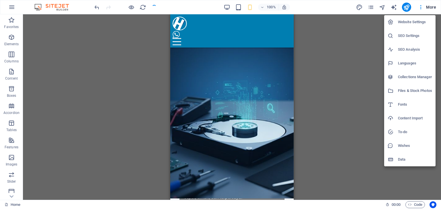
click at [413, 18] on li "Website Settings" at bounding box center [409, 22] width 51 height 14
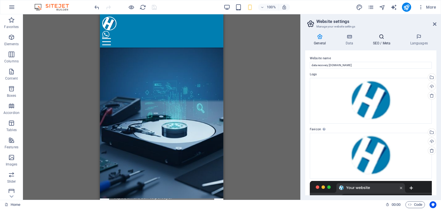
click at [376, 40] on h4 "SEO / Meta" at bounding box center [382, 40] width 37 height 12
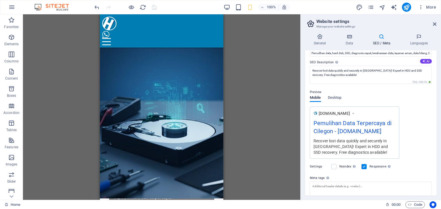
scroll to position [28, 0]
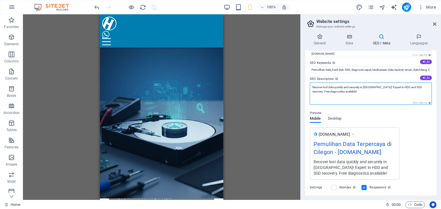
drag, startPoint x: 377, startPoint y: 94, endPoint x: 294, endPoint y: 82, distance: 84.7
click at [294, 82] on div "Home (en) Favorites Elements Columns Content Boxes Accordion Tables Features Im…" at bounding box center [220, 107] width 441 height 186
click at [426, 79] on button "AI" at bounding box center [426, 78] width 12 height 5
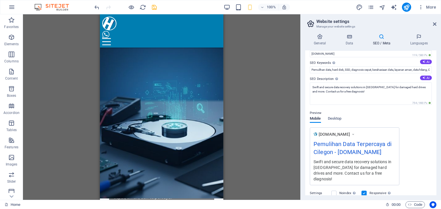
click at [310, 78] on label "SEO Description Describe the contents of your website - this is crucial for sea…" at bounding box center [371, 79] width 122 height 7
click at [310, 83] on textarea "Swift and secure data recovery solutions in [GEOGRAPHIC_DATA] for damaged hard …" at bounding box center [371, 94] width 122 height 22
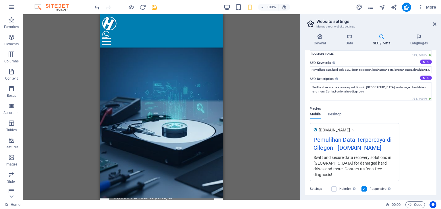
drag, startPoint x: 310, startPoint y: 79, endPoint x: 329, endPoint y: 78, distance: 18.4
click at [328, 78] on label "SEO Description Describe the contents of your website - this is crucial for sea…" at bounding box center [371, 79] width 122 height 7
click at [328, 83] on textarea "Swift and secure data recovery solutions in [GEOGRAPHIC_DATA] for damaged hard …" at bounding box center [371, 92] width 122 height 18
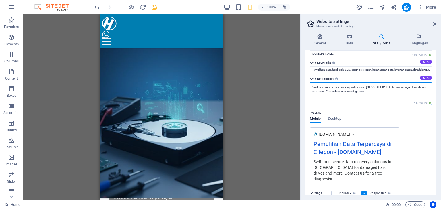
click at [355, 98] on textarea "Swift and secure data recovery solutions in [GEOGRAPHIC_DATA] for damaged hard …" at bounding box center [371, 94] width 122 height 22
paste textarea "Jasa Recovery Data Cilegon Profesional. Selamatkan data penting Anda dari hardd…"
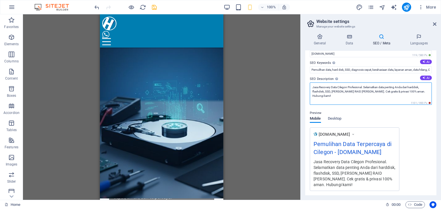
drag, startPoint x: 422, startPoint y: 87, endPoint x: 404, endPoint y: 89, distance: 17.8
click at [404, 89] on textarea "Jasa Recovery Data Cilegon Profesional. Selamatkan data penting Anda dari hardd…" at bounding box center [371, 94] width 122 height 22
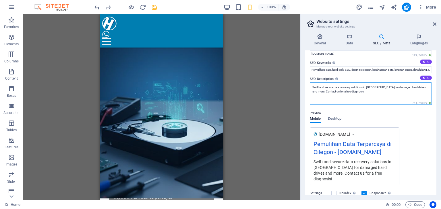
drag, startPoint x: 360, startPoint y: 91, endPoint x: 244, endPoint y: 79, distance: 117.2
click at [244, 79] on div "Home (en) Favorites Elements Columns Content Boxes Accordion Tables Features Im…" at bounding box center [220, 107] width 441 height 186
paste textarea "Jasa Recovery Data Cilegon Profesional. Selamatkan data penting Anda dari hardd…"
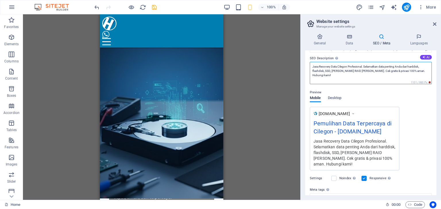
scroll to position [56, 0]
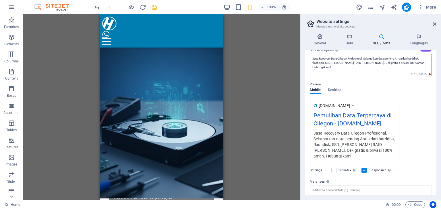
drag, startPoint x: 330, startPoint y: 62, endPoint x: 344, endPoint y: 62, distance: 14.1
click at [344, 62] on textarea "Jasa Recovery Data Cilegon Profesional. Selamatkan data penting Anda dari hardd…" at bounding box center [371, 65] width 122 height 22
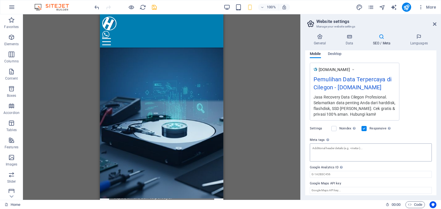
scroll to position [95, 0]
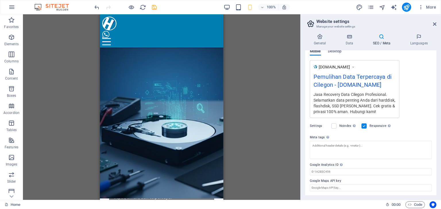
type textarea "Jasa Recovery Data Cilegon Profesional. Selamatkan data penting Anda dari hardd…"
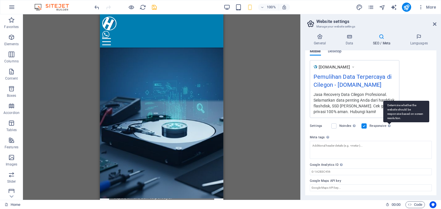
scroll to position [0, 0]
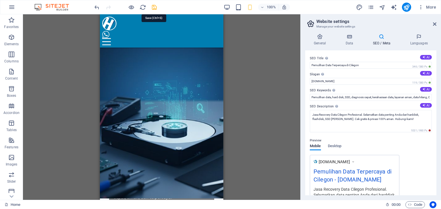
click at [154, 7] on icon "save" at bounding box center [154, 7] width 7 height 7
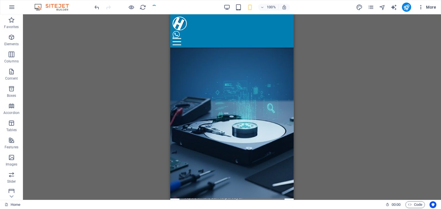
click at [427, 5] on span "More" at bounding box center [427, 7] width 18 height 6
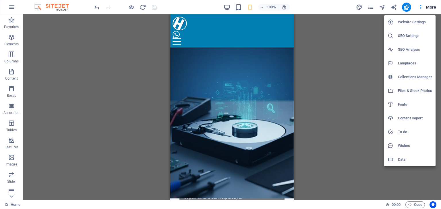
click at [418, 35] on h6 "SEO Settings" at bounding box center [415, 35] width 34 height 7
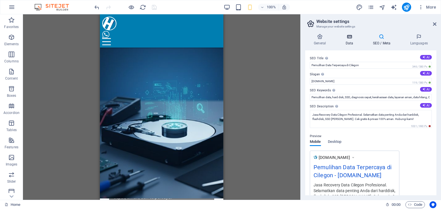
click at [350, 40] on h4 "Data" at bounding box center [350, 40] width 27 height 12
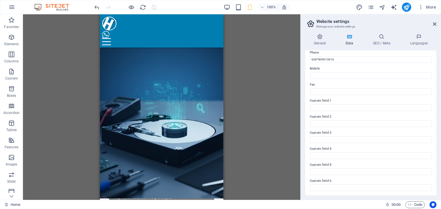
scroll to position [130, 0]
click at [320, 43] on h4 "General" at bounding box center [321, 40] width 32 height 12
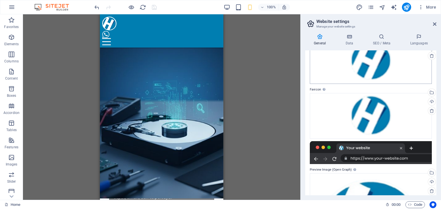
scroll to position [0, 0]
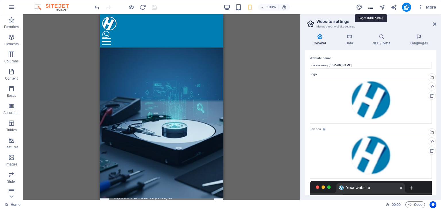
click at [371, 5] on icon "pages" at bounding box center [370, 7] width 7 height 7
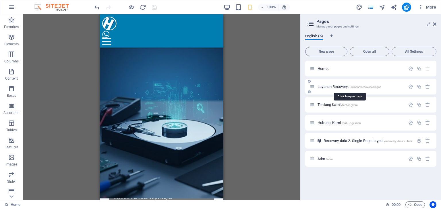
click at [335, 87] on span "Layanan Recovery /LayananRecovarycilegon" at bounding box center [349, 87] width 64 height 4
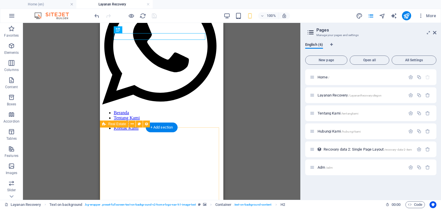
scroll to position [86, 0]
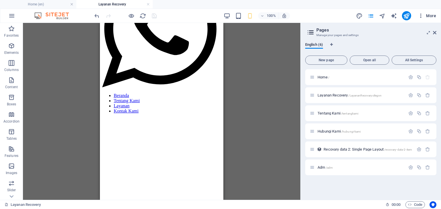
click at [426, 15] on span "More" at bounding box center [427, 16] width 18 height 6
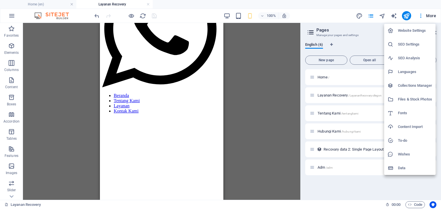
click at [410, 57] on h6 "SEO Analysis" at bounding box center [415, 58] width 34 height 7
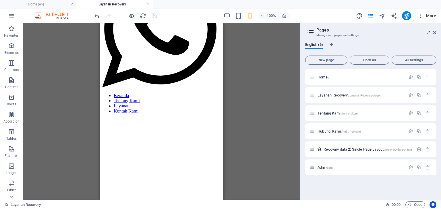
click at [430, 16] on span "More" at bounding box center [427, 16] width 18 height 6
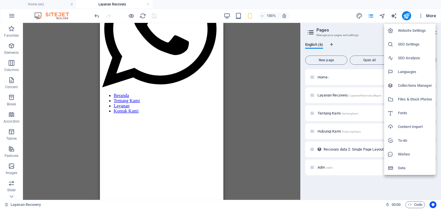
click at [415, 43] on h6 "SEO Settings" at bounding box center [415, 44] width 34 height 7
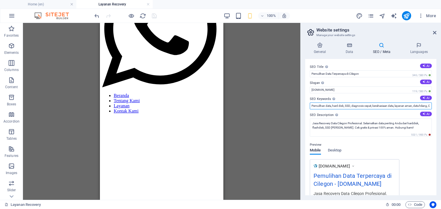
drag, startPoint x: 346, startPoint y: 106, endPoint x: 364, endPoint y: 105, distance: 17.8
click at [364, 105] on input "Pemulihan data, hard disk, SSD, diagnosis cepat, kerahasiaan data, layanan aman…" at bounding box center [371, 106] width 122 height 7
click at [372, 106] on input "Pemulihan data, hard disk, SSD, diagnosis cepat, kerahasiaan data, layanan aman…" at bounding box center [371, 106] width 122 height 7
drag, startPoint x: 418, startPoint y: 106, endPoint x: 436, endPoint y: 106, distance: 18.7
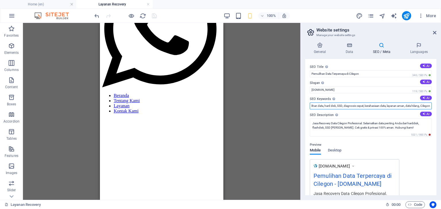
click at [436, 106] on div "General Data SEO / Meta Languages Website name data recovery [DOMAIN_NAME] Logo…" at bounding box center [370, 119] width 140 height 162
click at [409, 106] on input "Pemulihan data, hard disk, SSD, diagnosis cepat, kerahasiaan data, layanan aman…" at bounding box center [371, 106] width 122 height 7
drag, startPoint x: 351, startPoint y: 109, endPoint x: 308, endPoint y: 109, distance: 43.3
click at [308, 109] on div "SEO Title The title of your website - make it something that stands out in sear…" at bounding box center [370, 127] width 131 height 137
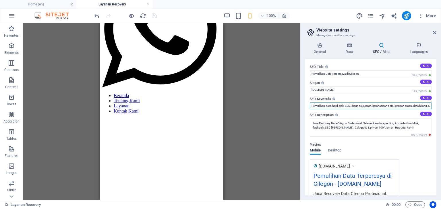
click at [322, 105] on input "Pemulihan data, hard disk, SSD, diagnosis cepat, kerahasiaan data, layanan aman…" at bounding box center [371, 106] width 122 height 7
drag, startPoint x: 351, startPoint y: 106, endPoint x: 372, endPoint y: 107, distance: 20.7
click at [372, 107] on input "Pemulihan data, hard disk, SSD, diagnosis cepat, kerahasiaan data, layanan aman…" at bounding box center [371, 106] width 122 height 7
click at [312, 106] on input "Pemulihan data, hard disk, SSD, Card, Flashdiks, kerahasiaan data, layanan aman…" at bounding box center [371, 106] width 122 height 7
paste input "jasa recovery harddisk cilegon"
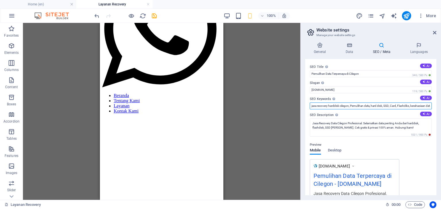
drag, startPoint x: 352, startPoint y: 106, endPoint x: 372, endPoint y: 107, distance: 19.8
click at [372, 107] on input "jasa recovery harddisk cilegon, Pemulihan data, hard disk, SSD, Card, Flashdiks…" at bounding box center [371, 106] width 122 height 7
drag, startPoint x: 409, startPoint y: 106, endPoint x: 436, endPoint y: 107, distance: 27.5
click at [436, 107] on div "General Data SEO / Meta Languages Website name data recovery [DOMAIN_NAME] Logo…" at bounding box center [370, 119] width 140 height 162
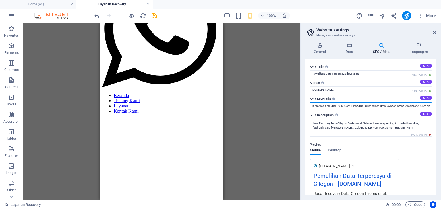
click at [410, 106] on input "jasa recovery harddisk cilegon, Pemulihan data, hard disk, SSD, Card, Flashdiks…" at bounding box center [371, 106] width 122 height 7
drag, startPoint x: 345, startPoint y: 106, endPoint x: 303, endPoint y: 105, distance: 42.2
click at [298, 105] on div "Home (en) Layanan Recovery Favorites Elements Columns Content Boxes Accordion T…" at bounding box center [220, 111] width 441 height 177
click at [351, 105] on input "jasa recovery harddisk cilegon, Pemulihan data, hard disk, SSD, Card, Flashdiks…" at bounding box center [371, 106] width 122 height 7
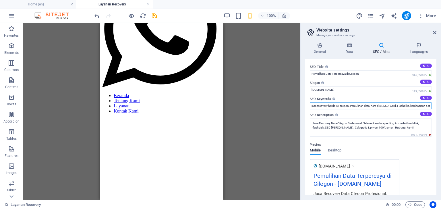
click at [351, 106] on input "jasa recovery harddisk cilegon, Pemulihan data, hard disk, SSD, Card, Flashdiks…" at bounding box center [371, 106] width 122 height 7
drag, startPoint x: 410, startPoint y: 106, endPoint x: 432, endPoint y: 106, distance: 21.5
click at [432, 106] on div "SEO Title The title of your website - make it something that stands out in sear…" at bounding box center [370, 127] width 131 height 137
click at [347, 105] on input "jasa recovery harddisk cilegon, Recovery Data, Recovery data Cilegon, Pemulihan…" at bounding box center [371, 106] width 122 height 7
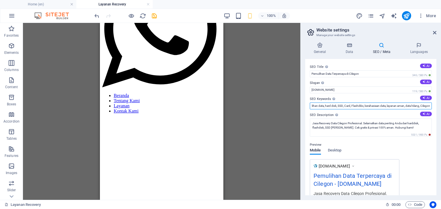
drag, startPoint x: 360, startPoint y: 106, endPoint x: 436, endPoint y: 107, distance: 76.3
click at [436, 107] on div "General Data SEO / Meta Languages Website name data recovery [DOMAIN_NAME] Logo…" at bounding box center [370, 119] width 140 height 162
drag, startPoint x: 327, startPoint y: 106, endPoint x: 309, endPoint y: 107, distance: 18.7
click at [309, 107] on div "SEO Title The title of your website - make it something that stands out in sear…" at bounding box center [370, 127] width 131 height 137
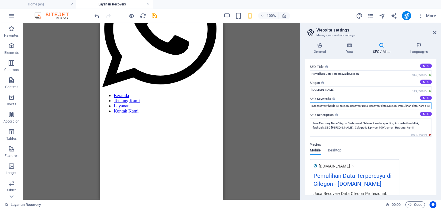
click at [363, 107] on input "jasa recovery harddisk cilegon, Recovery Data, Recovery data Cilegon, Pemulihan…" at bounding box center [371, 106] width 122 height 7
click at [319, 106] on input "jasa recovery harddisk cilegon, Recovery Data, Recovery data Cilegon, Pemulihan…" at bounding box center [371, 106] width 122 height 7
click at [312, 106] on input "jasa Recovery harddisk cilegon, Recovery Data, Recovery data Cilegon, Pemulihan…" at bounding box center [371, 106] width 122 height 7
type input "Jasa Recovery harddisk cilegon, Recovery Data, Recovery data Cilegon, Pemulihan…"
click at [152, 15] on icon "save" at bounding box center [154, 16] width 7 height 7
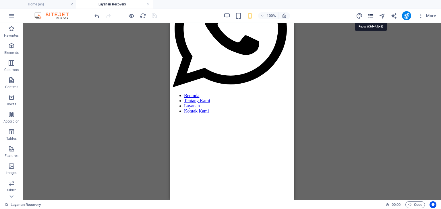
click at [369, 18] on icon "pages" at bounding box center [370, 16] width 7 height 7
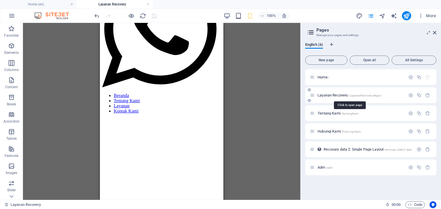
click at [345, 96] on span "Layanan Recovery /LayananRecovarycilegon" at bounding box center [349, 95] width 64 height 4
click at [411, 96] on icon "button" at bounding box center [410, 95] width 5 height 5
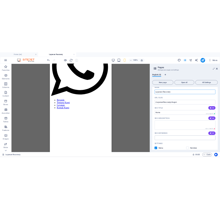
scroll to position [29, 0]
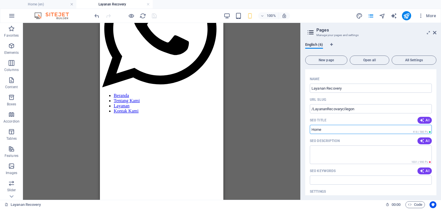
drag, startPoint x: 322, startPoint y: 130, endPoint x: 295, endPoint y: 130, distance: 27.0
click at [295, 130] on div "Home (en) Layanan Recovery Favorites Elements Columns Content Boxes Accordion T…" at bounding box center [220, 111] width 441 height 177
type input "Recovery Cilegon"
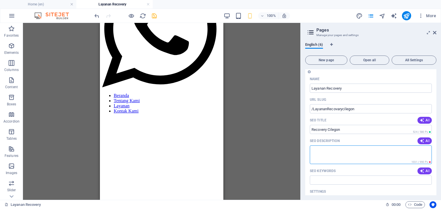
click at [340, 154] on textarea "SEO Description" at bounding box center [371, 155] width 122 height 19
type textarea "P"
click at [345, 162] on textarea "SEO Description" at bounding box center [371, 155] width 122 height 19
paste textarea "Butuh Jasa Recovery Data Cilegon Cepat? Teknisi profesional kami siap pulihkan …"
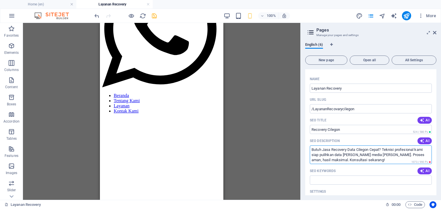
type textarea "Butuh Jasa Recovery Data Cilegon Cepat? Teknisi profesional kami siap pulihkan …"
click at [357, 182] on input "SEO Keywords" at bounding box center [371, 180] width 122 height 9
paste input "recovery data cilegon"
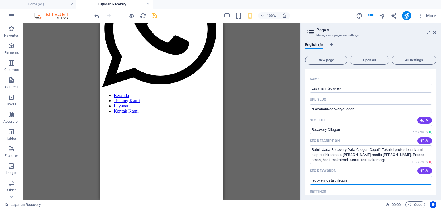
type input "recovery data cilegon,"
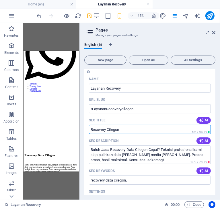
click at [131, 132] on input "Recovery Cilegon" at bounding box center [150, 129] width 122 height 9
drag, startPoint x: 125, startPoint y: 130, endPoint x: 80, endPoint y: 128, distance: 44.8
click at [80, 128] on aside "Pages Manage your pages and settings English (6) New page Open all All Settings…" at bounding box center [149, 111] width 141 height 177
click at [105, 129] on input "Recovery Cilegon" at bounding box center [150, 129] width 122 height 9
click at [107, 131] on input "Recovery Cilegon" at bounding box center [150, 129] width 122 height 9
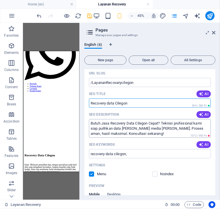
scroll to position [57, 0]
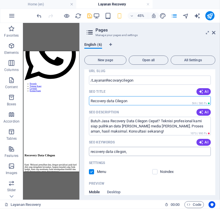
type input "Recovery data Cilegon"
click at [136, 154] on input "recovery data cilegon," at bounding box center [150, 151] width 122 height 9
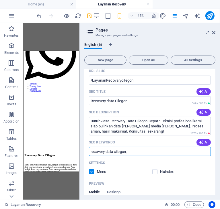
paste input "jasa recovery data cilegon"
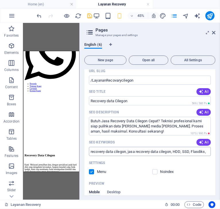
click at [208, 152] on input "recovery data cilegon, jasa recovery data cilegon, HDD, SSD, Flasdiks," at bounding box center [150, 151] width 122 height 9
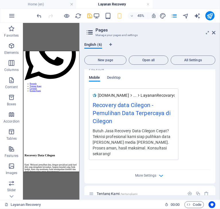
scroll to position [229, 0]
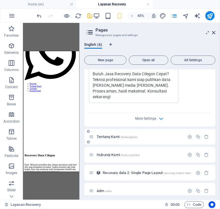
type input "recovery data cilegon, jasa recovery data cilegon, HDD, SSD, Flasdiks, Pemuliha…"
click at [149, 135] on p "Tentang Kami /tentangkami" at bounding box center [140, 137] width 86 height 4
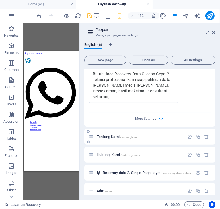
scroll to position [206, 0]
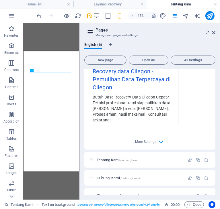
click at [188, 142] on div "Name Layanan Recovery ​ URL SLUG /LayananRecovarycilegon ​ SEO Title AI Recover…" at bounding box center [149, 23] width 131 height 253
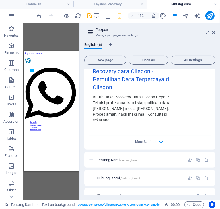
scroll to position [0, 0]
click at [188, 158] on icon "button" at bounding box center [189, 160] width 5 height 5
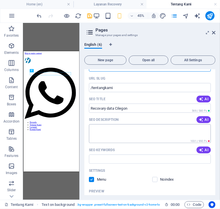
scroll to position [292, 0]
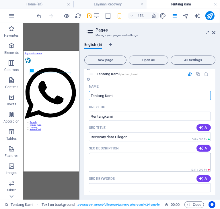
click at [130, 153] on textarea "SEO Description" at bounding box center [150, 162] width 122 height 19
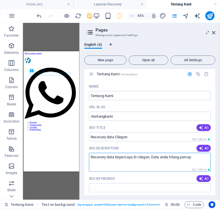
drag, startPoint x: 223, startPoint y: 206, endPoint x: 88, endPoint y: 262, distance: 145.6
click at [110, 155] on textarea "Recovery data terpercaya di cilegon, Data anda hilang percay" at bounding box center [150, 162] width 122 height 19
paste textarea "Pusat Recovery Data Terdekat di [GEOGRAPHIC_DATA]. [PERSON_NAME] HDD, SSD, Flas…"
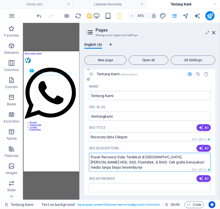
drag, startPoint x: 115, startPoint y: 163, endPoint x: 87, endPoint y: 164, distance: 27.6
click at [87, 164] on div "Name Tentang Kami ​ URL SLUG /tentangkami ​ SEO Title AI Recovary data Cilegon …" at bounding box center [149, 205] width 131 height 247
type textarea "Pusat Recovery Data Terdekat di [GEOGRAPHIC_DATA]. [PERSON_NAME] HDD, SSD, Flas…"
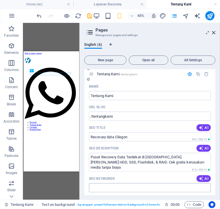
click at [140, 184] on input "SEO Keywords" at bounding box center [150, 188] width 122 height 9
paste input "recovery harddisk cilegon"
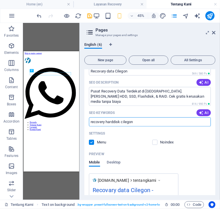
scroll to position [350, 0]
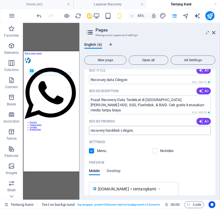
click at [140, 126] on input "recovery harddisk cilegon," at bounding box center [150, 130] width 122 height 9
paste input "recovery SSD cilegon"
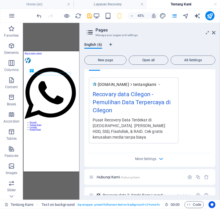
scroll to position [471, 0]
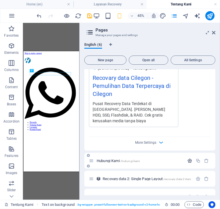
type input "recovery harddisk cilegon, recovery SSD cilegon, pemulihan data cilegon, restor…"
click at [187, 159] on icon "button" at bounding box center [189, 161] width 5 height 5
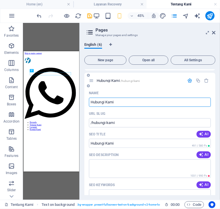
scroll to position [557, 0]
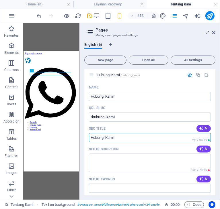
drag, startPoint x: 143, startPoint y: 178, endPoint x: 83, endPoint y: 211, distance: 69.1
click at [113, 133] on input "SEO Title" at bounding box center [150, 137] width 122 height 9
type input "G"
type input "H"
click at [201, 177] on icon "button" at bounding box center [201, 179] width 5 height 5
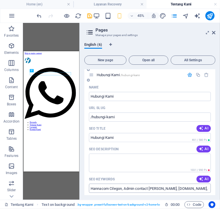
type input "Hannacom Cilegon, Admin contact [PERSON_NAME], [DOMAIN_NAME], Cilegon services,…"
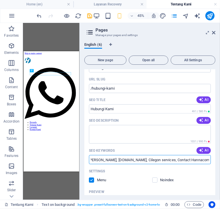
scroll to position [0, 80]
drag, startPoint x: 172, startPoint y: 150, endPoint x: 216, endPoint y: 149, distance: 44.5
click at [216, 149] on div "English (6) New page Open all All Settings Home / Layanan Recovery /LayananReco…" at bounding box center [150, 119] width 140 height 162
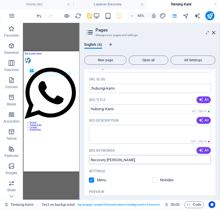
click at [127, 156] on input "Recovery [PERSON_NAME]," at bounding box center [150, 160] width 122 height 9
paste input "recovery flashdisk cilegon"
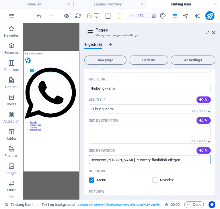
click at [174, 156] on input "Recovery [PERSON_NAME], recovery flashdisk cilegon" at bounding box center [150, 160] width 122 height 9
paste input "recovery SSD cilegon"
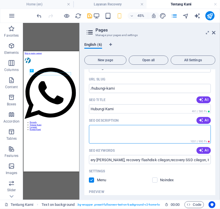
type input "Recovery [PERSON_NAME], recovery flashdisk cilegon,recovery SSD cilegon, Hdd Raw"
click at [133, 125] on textarea "SEO Description" at bounding box center [150, 134] width 122 height 19
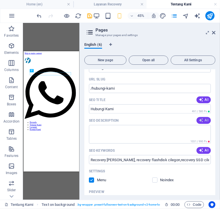
click at [202, 119] on icon "button" at bounding box center [201, 121] width 5 height 5
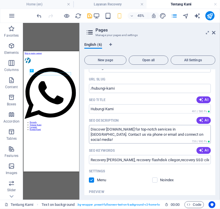
type textarea "Discover [DOMAIN_NAME] for top-notch services in [GEOGRAPHIC_DATA]. Contact us …"
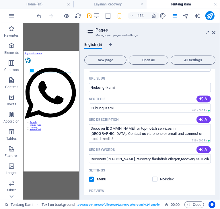
scroll to position [585, 0]
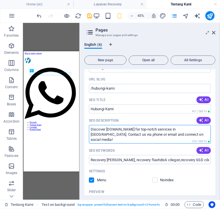
drag, startPoint x: 176, startPoint y: 125, endPoint x: 85, endPoint y: 120, distance: 90.8
click at [85, 120] on div "Name Hubungi Kami ​ URL SLUG /hubungi-kami ​ SEO Title AI ​ 491 / 580 Px SEO De…" at bounding box center [149, 173] width 131 height 239
drag, startPoint x: 203, startPoint y: 174, endPoint x: 123, endPoint y: 194, distance: 81.6
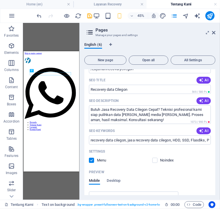
scroll to position [0, 0]
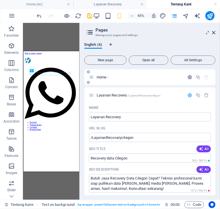
type textarea "Konsultasikan Penympanan [PERSON_NAME] bermasalah dengan team kami"
click at [187, 77] on icon "button" at bounding box center [189, 77] width 5 height 5
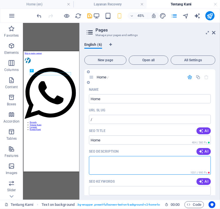
click at [124, 168] on textarea "SEO Description" at bounding box center [150, 165] width 122 height 19
paste textarea "Jasa Recovery Data Cilegon dengan Harga Transparan. Bebas biaya cek media! Puli…"
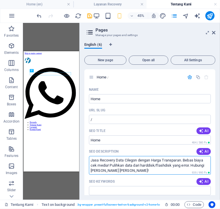
type textarea "Jasa Recovery Data Cilegon dengan Harga Transparan. Bebas biaya cek media! Puli…"
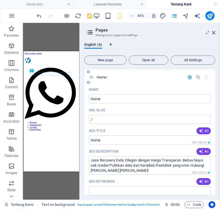
scroll to position [57, 0]
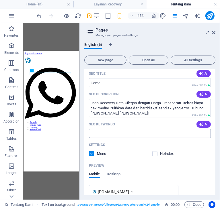
click at [129, 136] on input "SEO Keywords" at bounding box center [150, 133] width 122 height 9
paste input "recovery data cilegon"
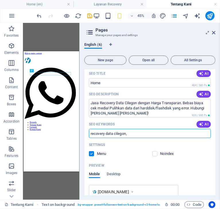
click at [139, 134] on input "recovery data cilegon," at bounding box center [150, 133] width 122 height 9
paste input "jasa recovery data cilegon"
click at [181, 134] on input "recovery data cilegon, jasa recovery data cilegon," at bounding box center [150, 133] width 122 height 9
paste input "tempat recovery data cilegon"
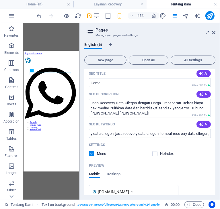
scroll to position [0, 0]
click at [205, 133] on input "recovery data cilegon, jasa recovery data cilegon, tempat recovery data cilegon," at bounding box center [150, 133] width 122 height 9
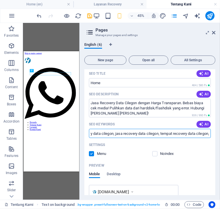
scroll to position [0, 17]
paste input "service data cilegon"
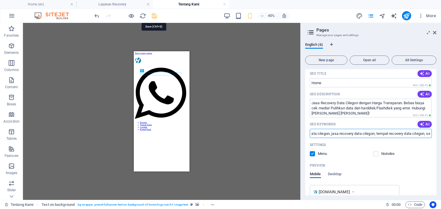
type input "recovery data cilegon, jasa recovery data cilegon, tempat recovery data cilegon…"
click at [154, 16] on icon "save" at bounding box center [154, 16] width 7 height 7
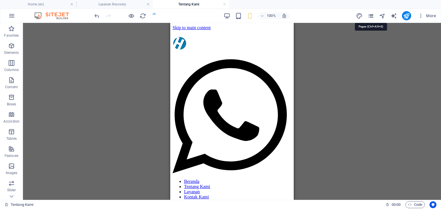
click at [370, 17] on icon "pages" at bounding box center [370, 16] width 7 height 7
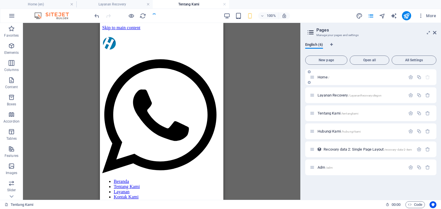
click at [341, 79] on p "Home /" at bounding box center [360, 77] width 86 height 4
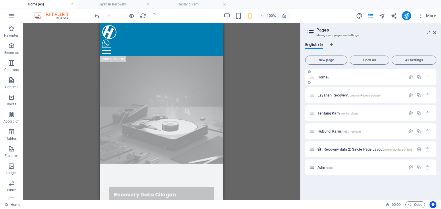
scroll to position [217, 0]
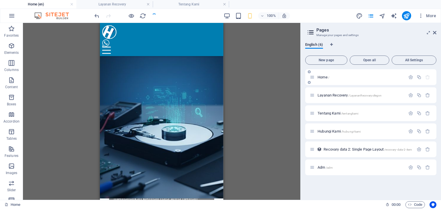
drag, startPoint x: 409, startPoint y: 76, endPoint x: 407, endPoint y: 84, distance: 7.8
click at [409, 76] on icon "button" at bounding box center [410, 77] width 5 height 5
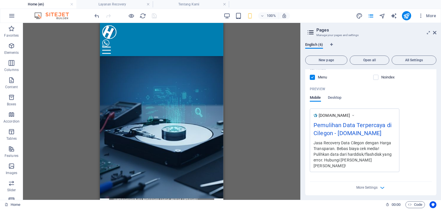
scroll to position [143, 0]
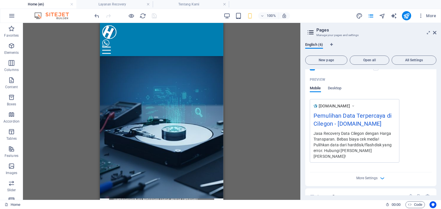
click at [339, 85] on div "Preview Mobile Desktop" at bounding box center [371, 87] width 122 height 24
click at [337, 86] on span "Desktop" at bounding box center [335, 89] width 14 height 8
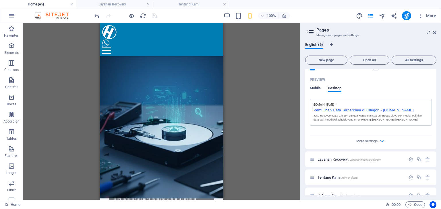
click at [313, 90] on span "Mobile" at bounding box center [315, 89] width 11 height 8
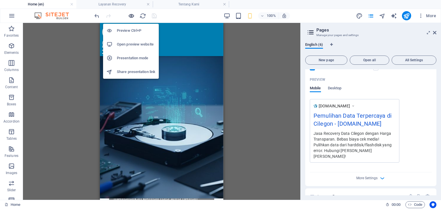
click at [133, 15] on icon "button" at bounding box center [131, 16] width 7 height 7
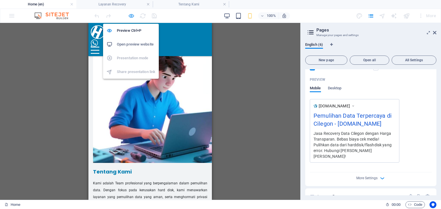
scroll to position [109, 0]
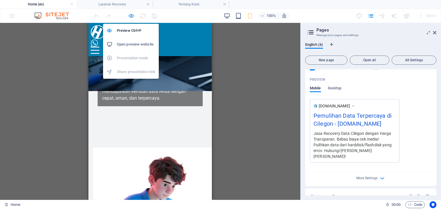
click at [133, 15] on icon "button" at bounding box center [131, 16] width 7 height 7
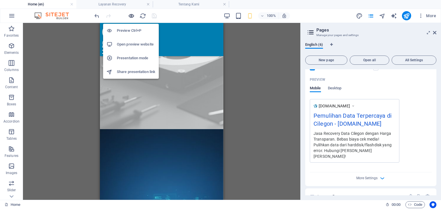
scroll to position [217, 0]
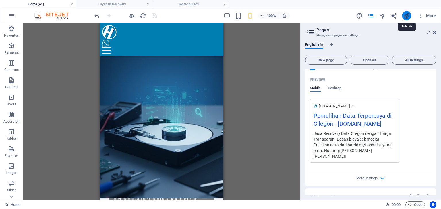
click at [406, 17] on icon "publish" at bounding box center [406, 16] width 7 height 7
